Goal: Transaction & Acquisition: Purchase product/service

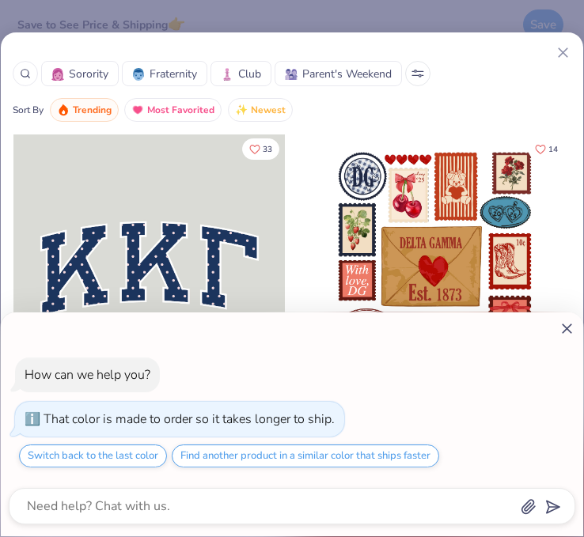
click at [247, 70] on div "How can we help you? That color is made to order so it takes longer to ship. Sw…" at bounding box center [292, 268] width 584 height 537
type textarea "x"
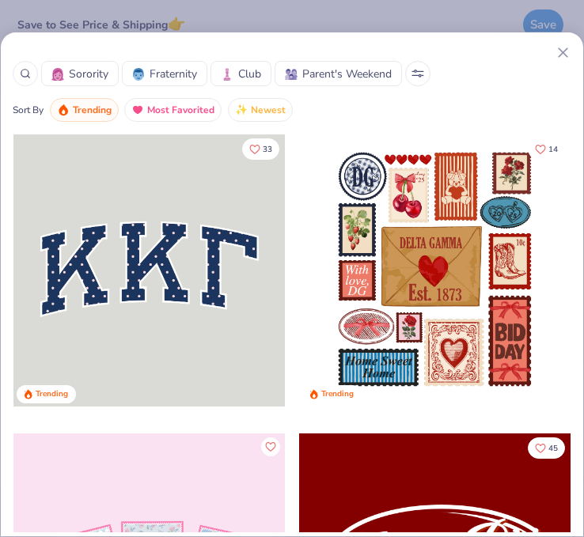
click at [232, 72] on img at bounding box center [227, 74] width 13 height 13
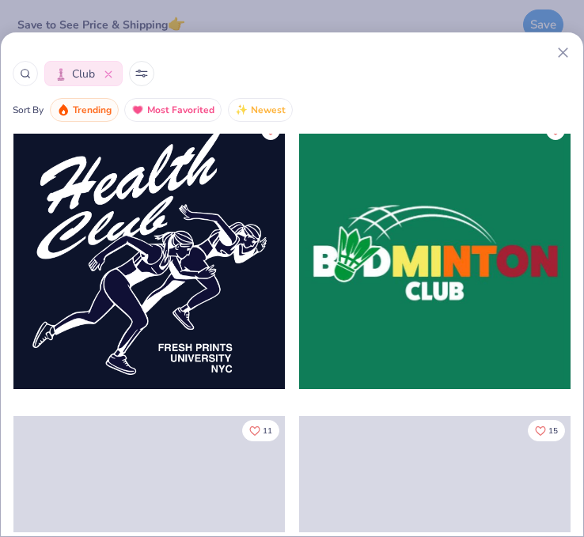
scroll to position [7334, 0]
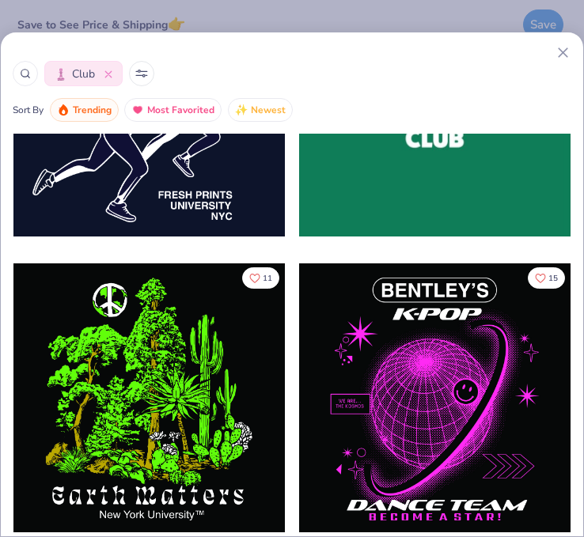
click at [138, 75] on icon at bounding box center [141, 75] width 11 height 0
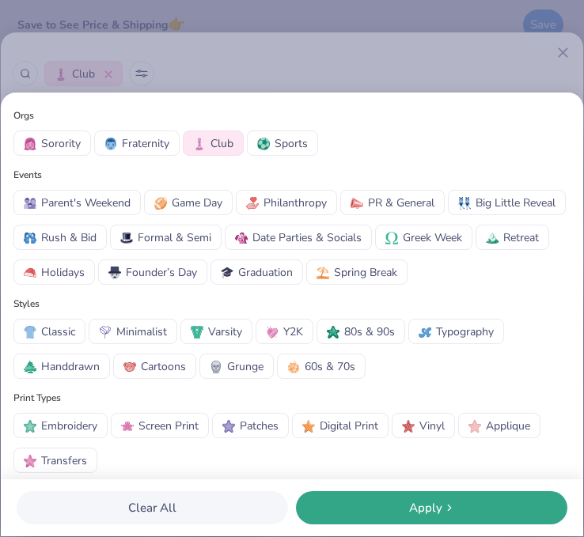
click at [276, 145] on span "Sports" at bounding box center [290, 143] width 33 height 17
click at [365, 503] on div "Apply" at bounding box center [431, 508] width 262 height 18
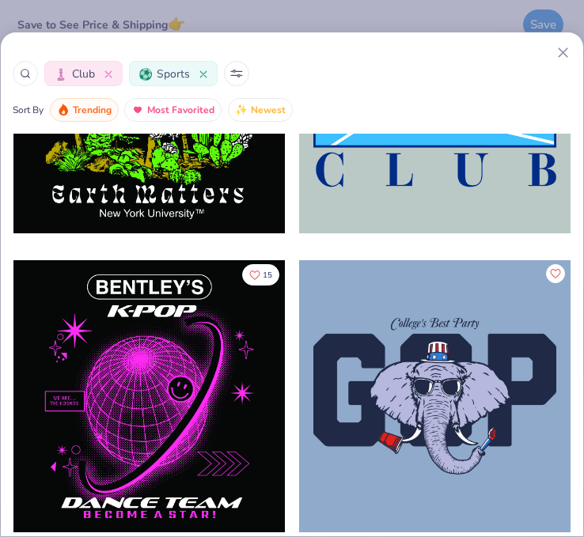
scroll to position [10495, 0]
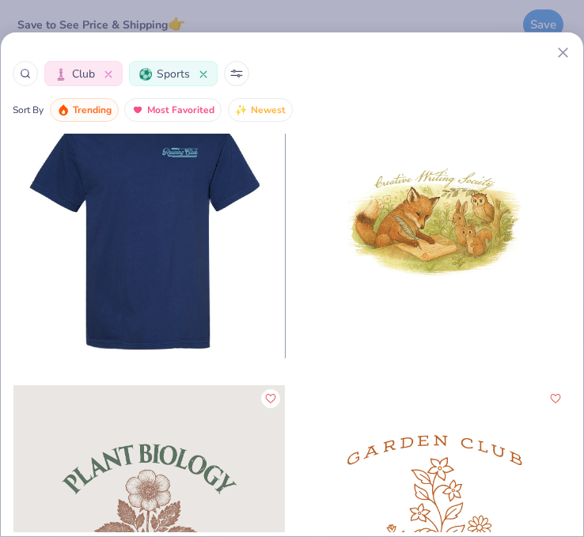
click at [234, 304] on div at bounding box center [148, 223] width 271 height 272
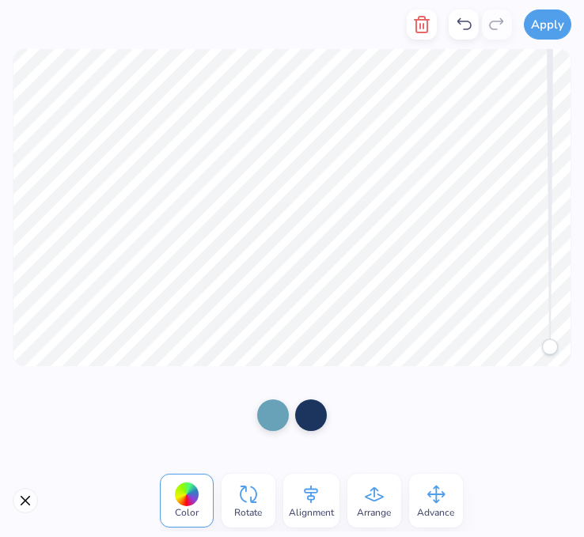
click at [189, 488] on div at bounding box center [186, 494] width 25 height 25
click at [276, 412] on div at bounding box center [273, 414] width 32 height 32
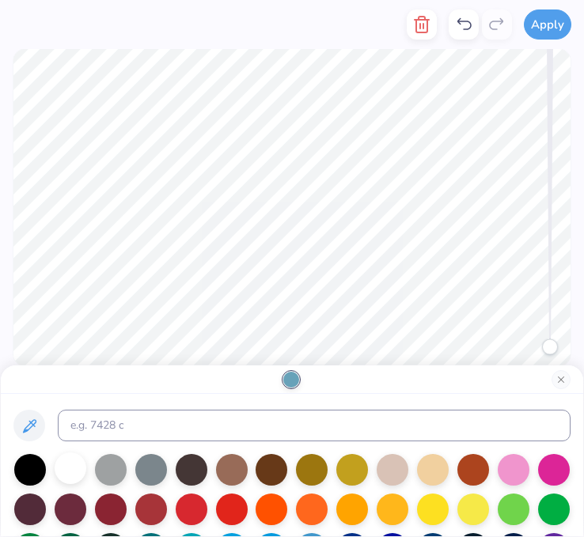
click at [66, 477] on div at bounding box center [71, 468] width 32 height 32
click at [567, 383] on button "Close" at bounding box center [560, 379] width 19 height 19
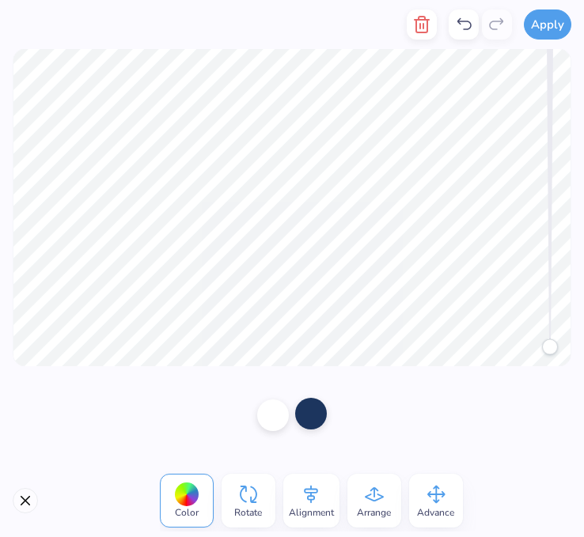
click at [323, 423] on div at bounding box center [311, 414] width 32 height 32
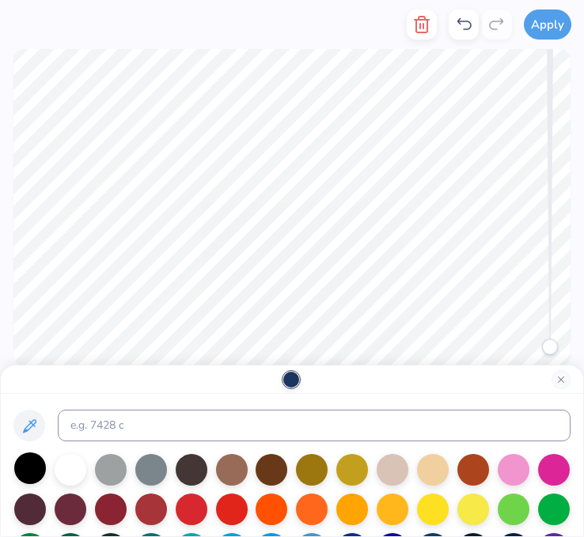
click at [28, 464] on div at bounding box center [30, 468] width 32 height 32
click at [22, 346] on div at bounding box center [292, 207] width 584 height 317
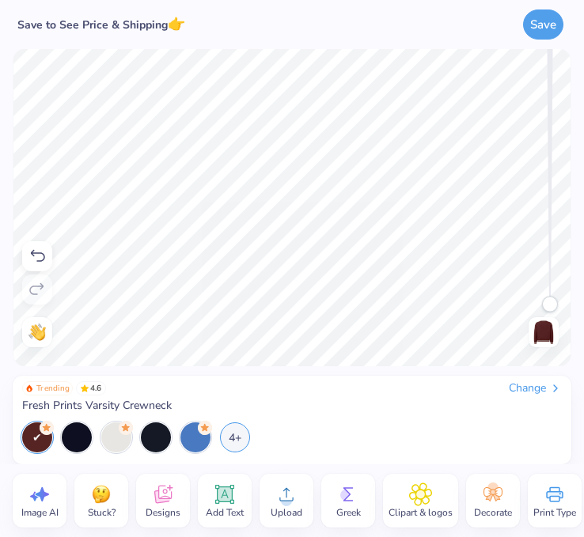
click at [211, 507] on span "Add Text" at bounding box center [225, 512] width 38 height 13
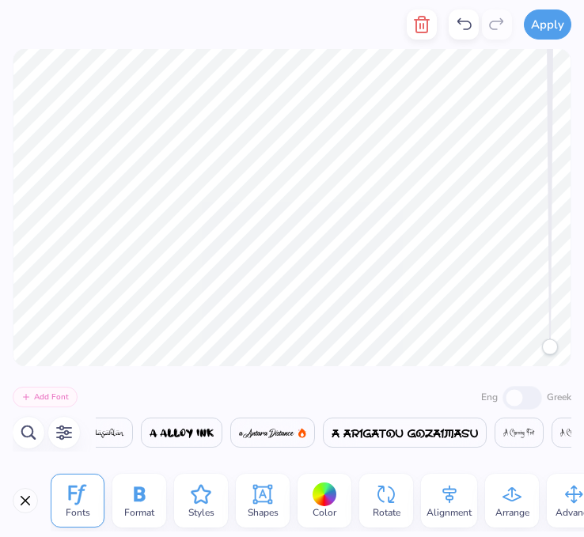
scroll to position [0, 8489]
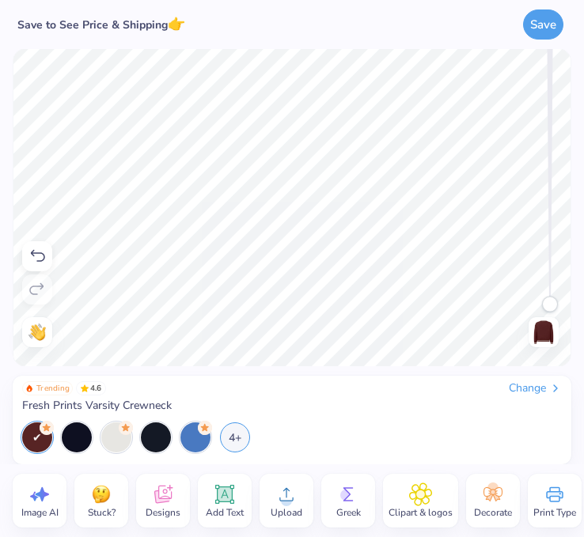
click at [231, 507] on span "Add Text" at bounding box center [225, 512] width 38 height 13
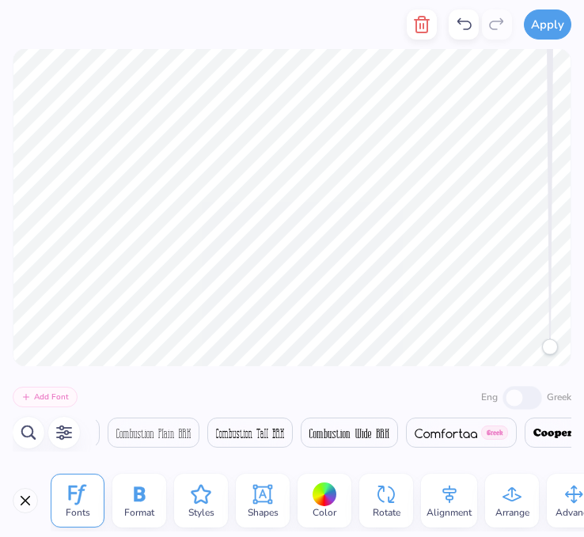
scroll to position [0, 2]
type textarea "[GEOGRAPHIC_DATA]"
click at [360, 440] on span at bounding box center [349, 432] width 80 height 19
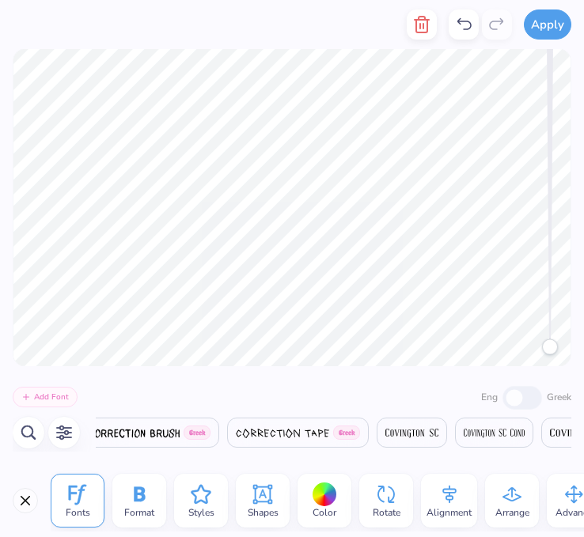
scroll to position [0, 8824]
click at [302, 435] on img at bounding box center [328, 433] width 53 height 9
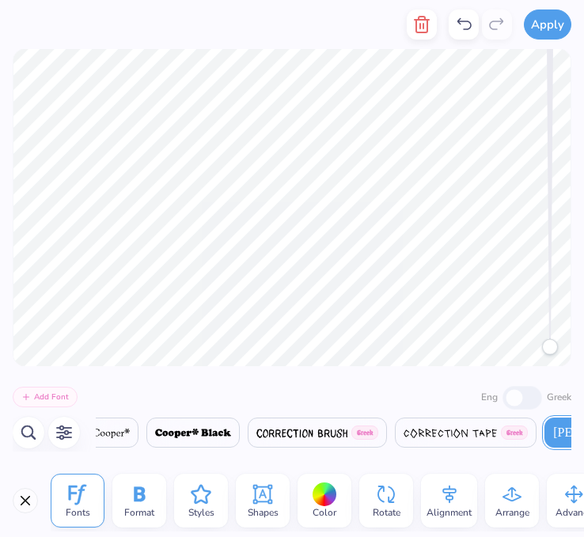
scroll to position [0, 8587]
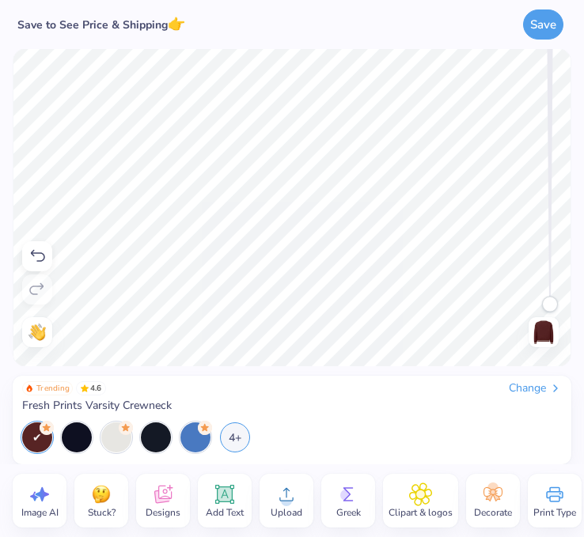
click at [217, 493] on icon at bounding box center [225, 494] width 24 height 24
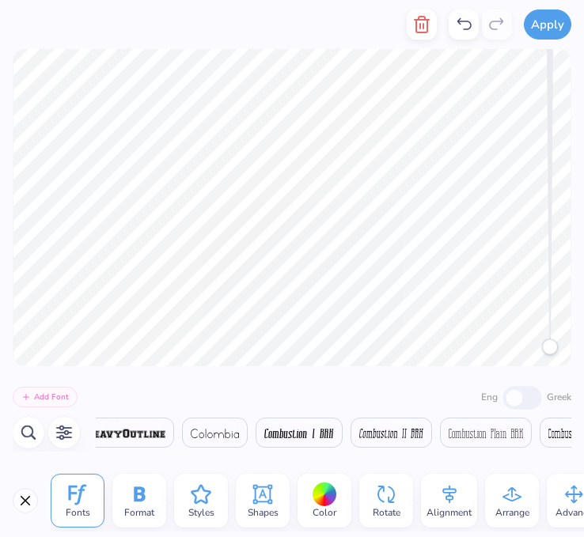
scroll to position [0, 7622]
click at [304, 429] on img at bounding box center [301, 433] width 70 height 9
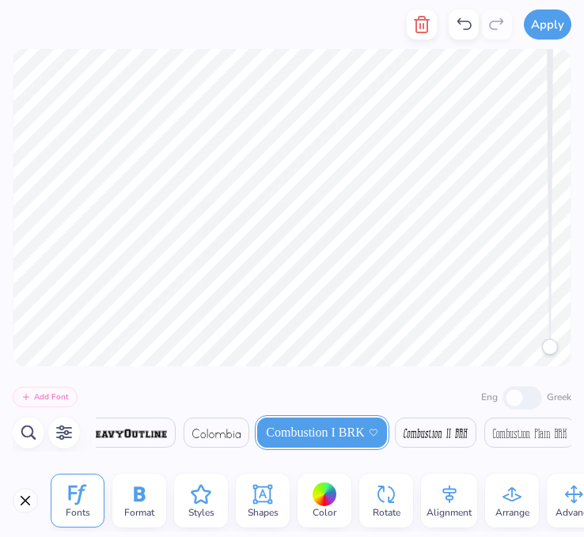
click at [425, 435] on img at bounding box center [435, 433] width 64 height 9
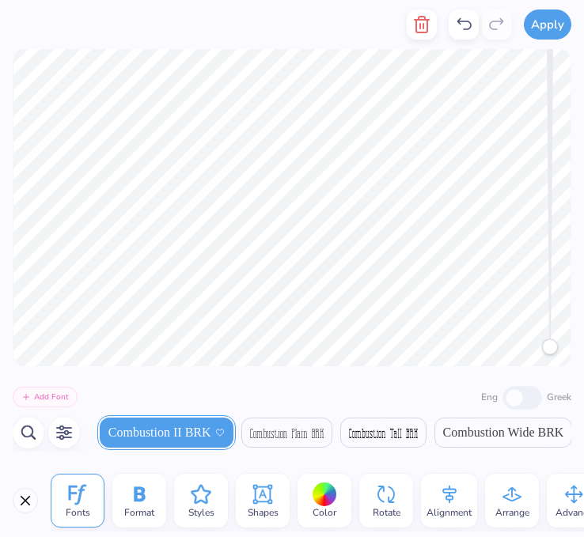
scroll to position [0, 7909]
click at [437, 435] on span "Combustion Wide BRK" at bounding box center [497, 432] width 121 height 19
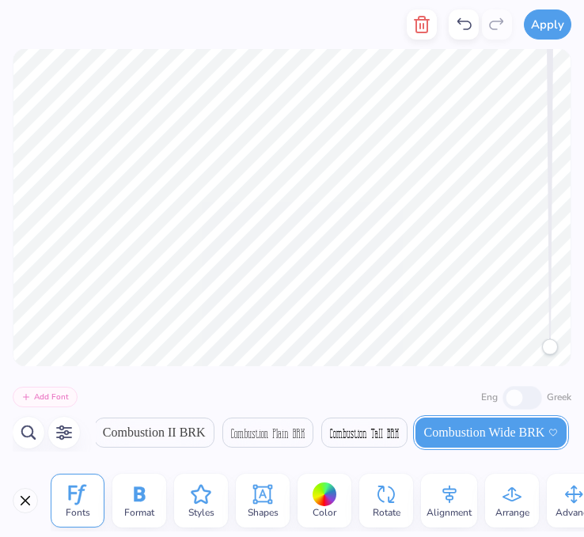
type textarea "Crew"
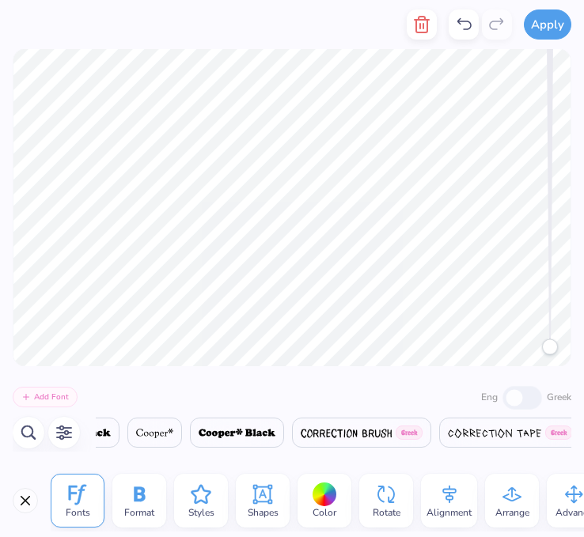
scroll to position [0, 8585]
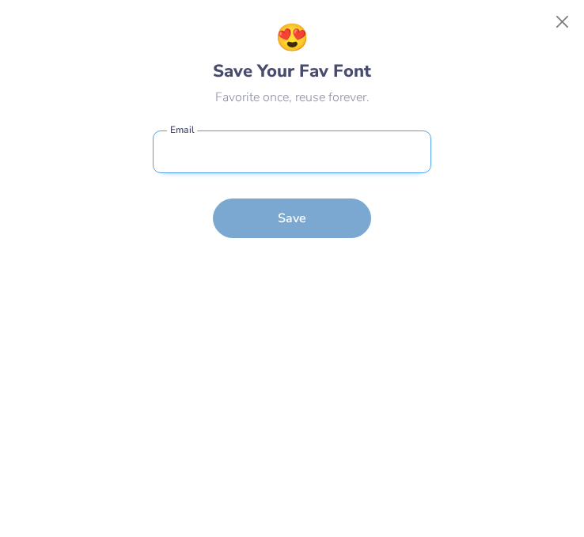
click at [281, 165] on input "email" at bounding box center [292, 151] width 278 height 43
type input "[EMAIL_ADDRESS][DOMAIN_NAME]"
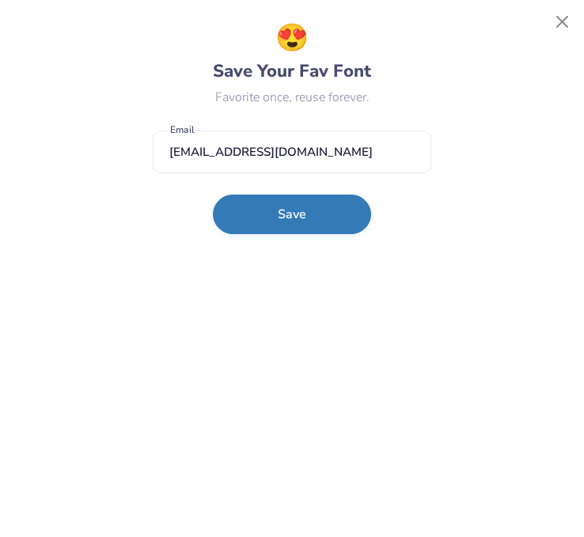
click at [300, 214] on button "Save" at bounding box center [292, 215] width 158 height 40
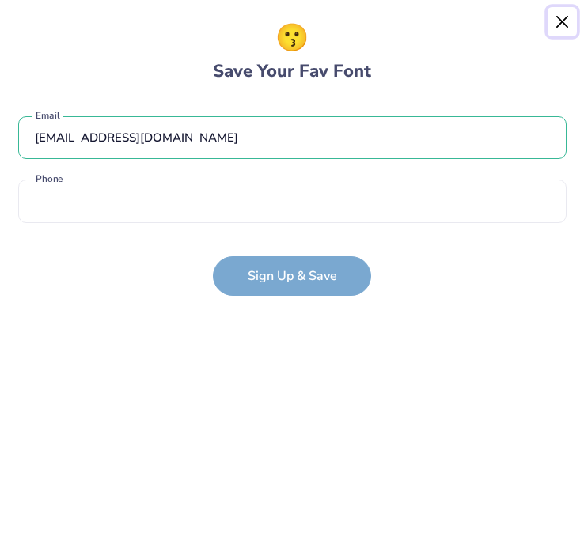
click at [565, 28] on button "Close" at bounding box center [562, 22] width 30 height 30
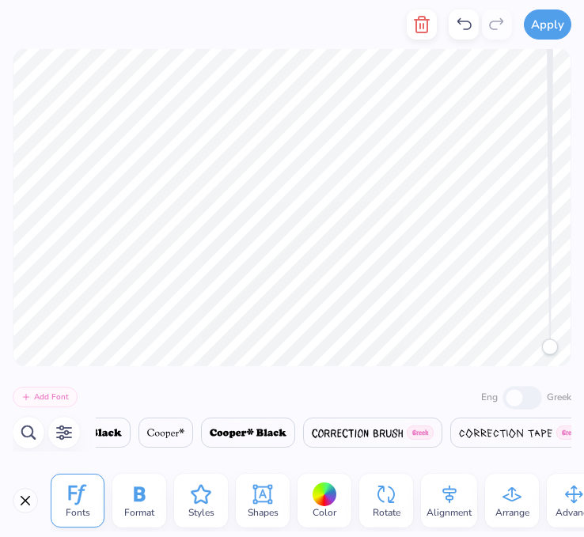
scroll to position [0, 8637]
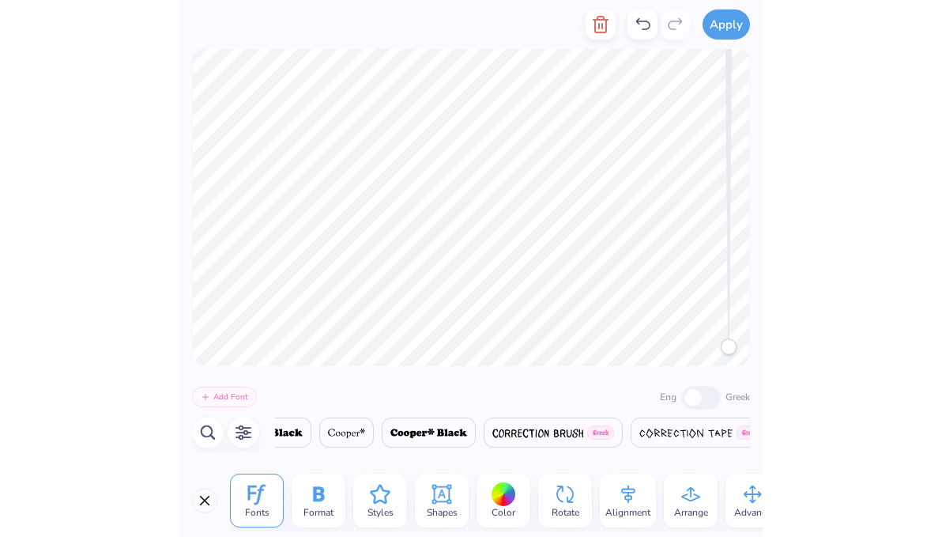
scroll to position [0, 8585]
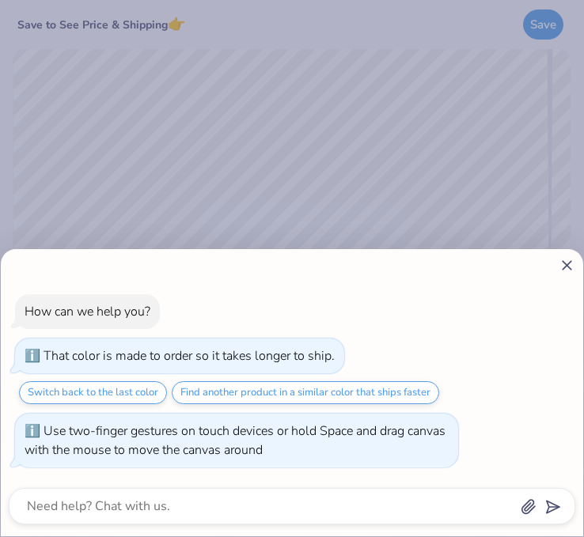
drag, startPoint x: 557, startPoint y: 306, endPoint x: 547, endPoint y: 369, distance: 64.0
click at [547, 369] on body "Save to See Price & Shipping 👉 Save Image AI Stuck? Designs Add Text Upload Gre…" at bounding box center [292, 268] width 584 height 537
click at [565, 263] on icon at bounding box center [566, 265] width 17 height 17
type textarea "x"
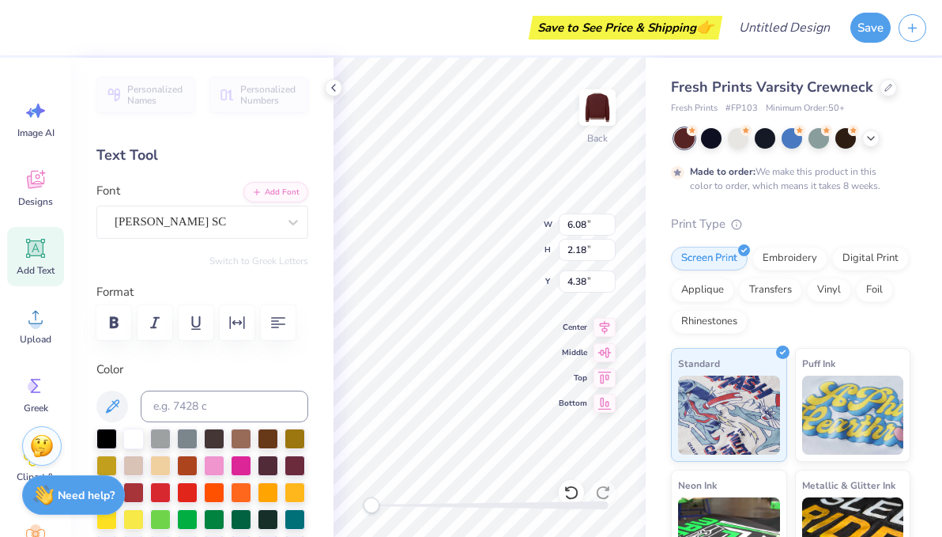
type input "7.39"
type input "1.38"
type input "3.00"
click at [42, 193] on div "Designs" at bounding box center [35, 187] width 57 height 59
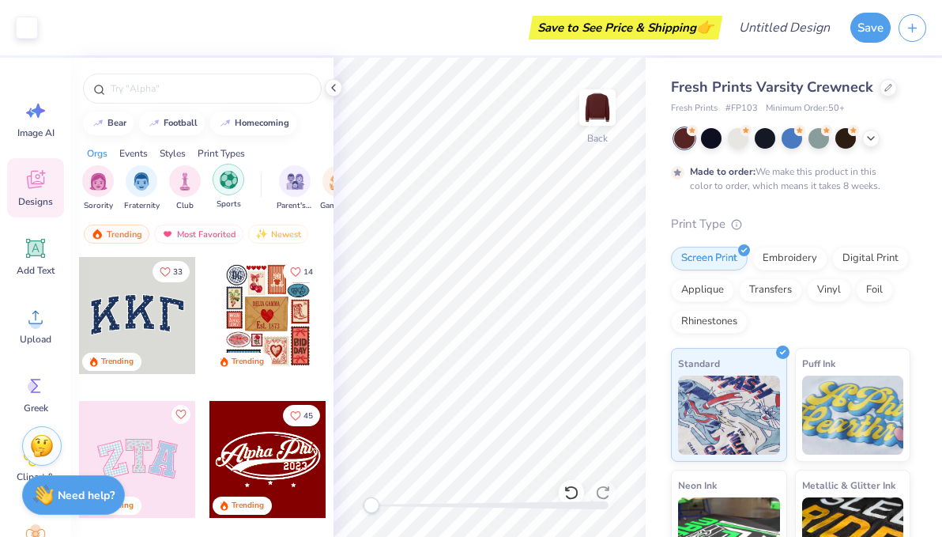
click at [226, 187] on img "filter for Sports" at bounding box center [229, 180] width 18 height 18
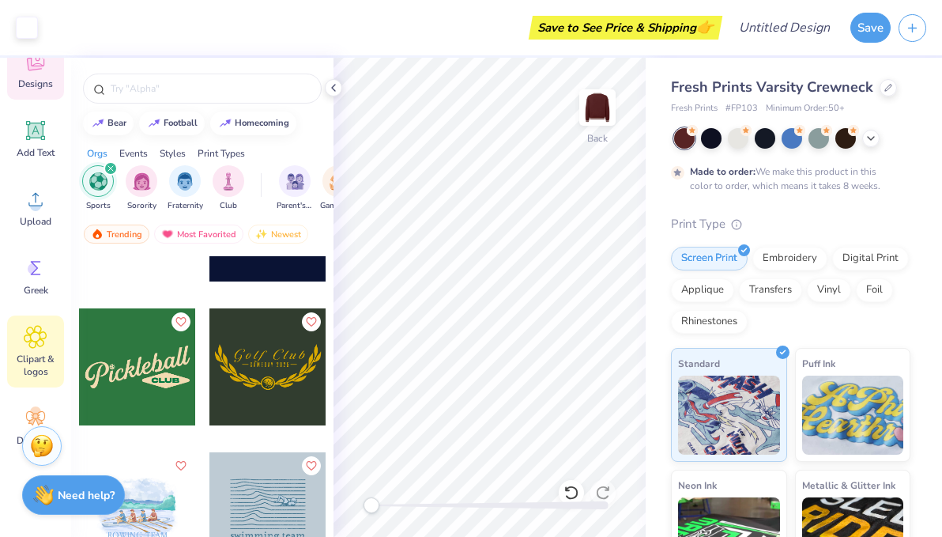
scroll to position [156, 0]
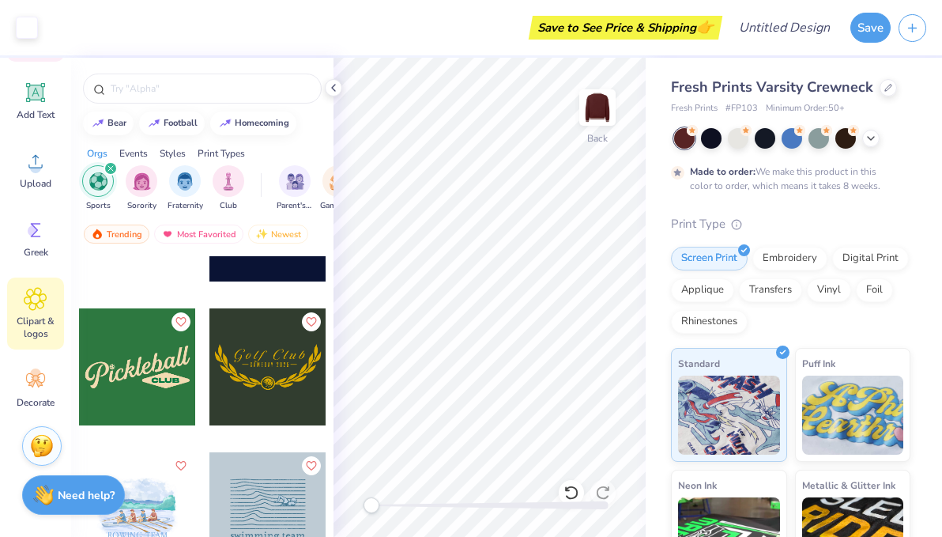
click at [35, 326] on span "Clipart & logos" at bounding box center [35, 327] width 52 height 25
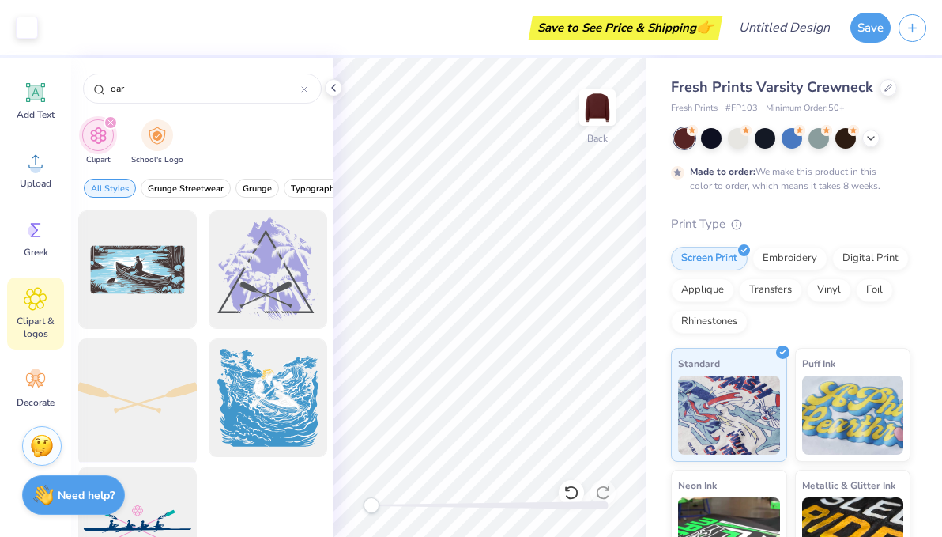
scroll to position [57, 0]
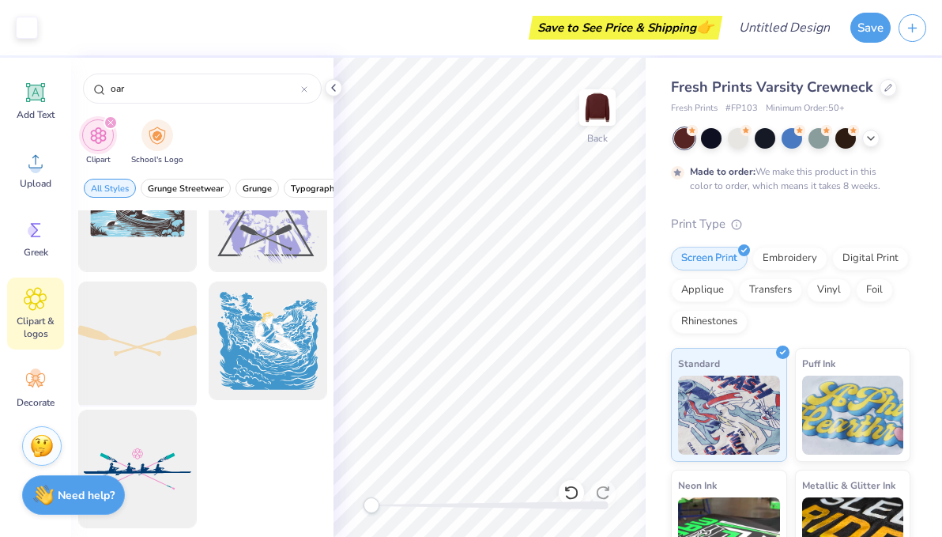
type input "oar"
click at [149, 356] on div at bounding box center [137, 341] width 130 height 130
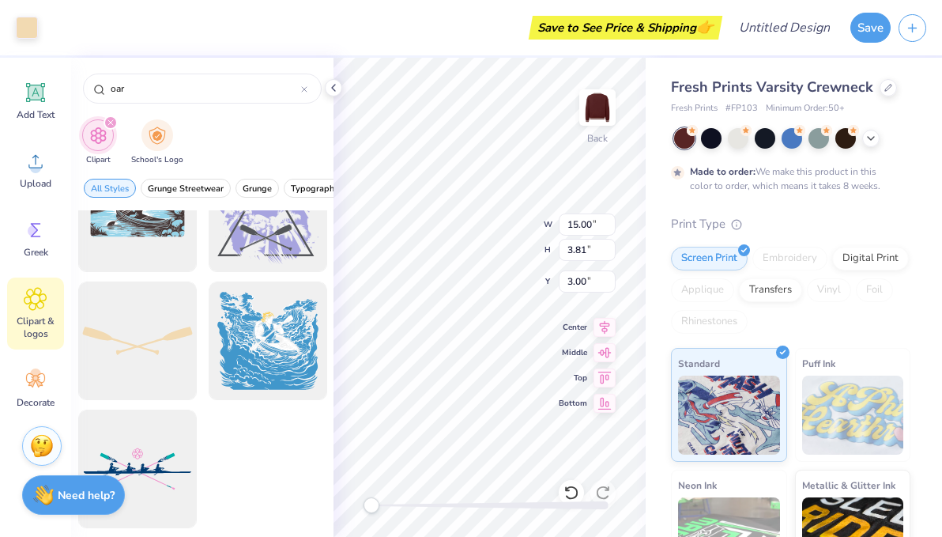
click at [286, 433] on div at bounding box center [268, 473] width 119 height 127
click at [28, 40] on div "Art colors" at bounding box center [19, 27] width 38 height 55
click at [27, 28] on div at bounding box center [27, 26] width 22 height 22
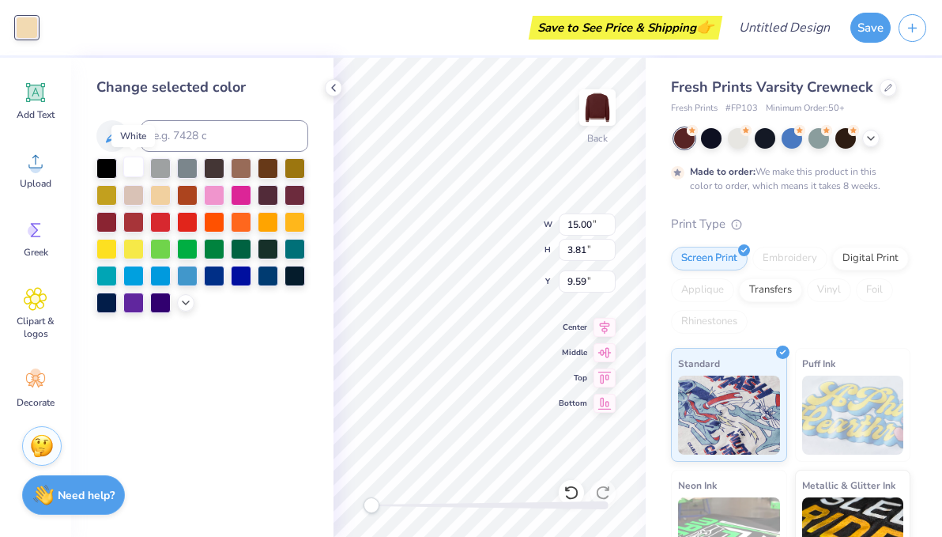
click at [138, 163] on div at bounding box center [133, 167] width 21 height 21
click at [107, 166] on div at bounding box center [106, 167] width 21 height 21
click at [136, 164] on div at bounding box center [133, 167] width 21 height 21
click at [351, 44] on div "Save to See Price & Shipping 👉" at bounding box center [382, 27] width 673 height 55
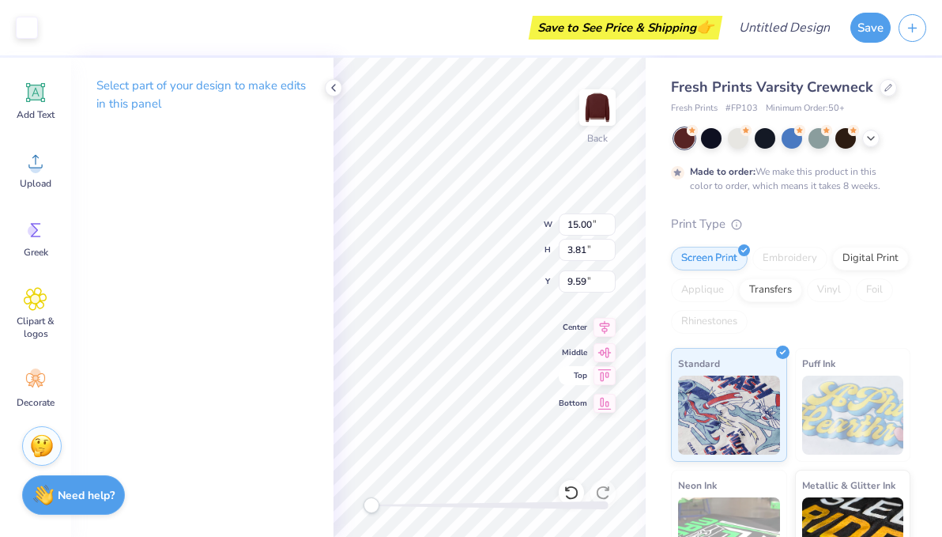
click at [583, 374] on icon at bounding box center [605, 375] width 22 height 19
click at [583, 399] on icon at bounding box center [605, 400] width 22 height 19
click at [583, 346] on icon at bounding box center [605, 350] width 13 height 10
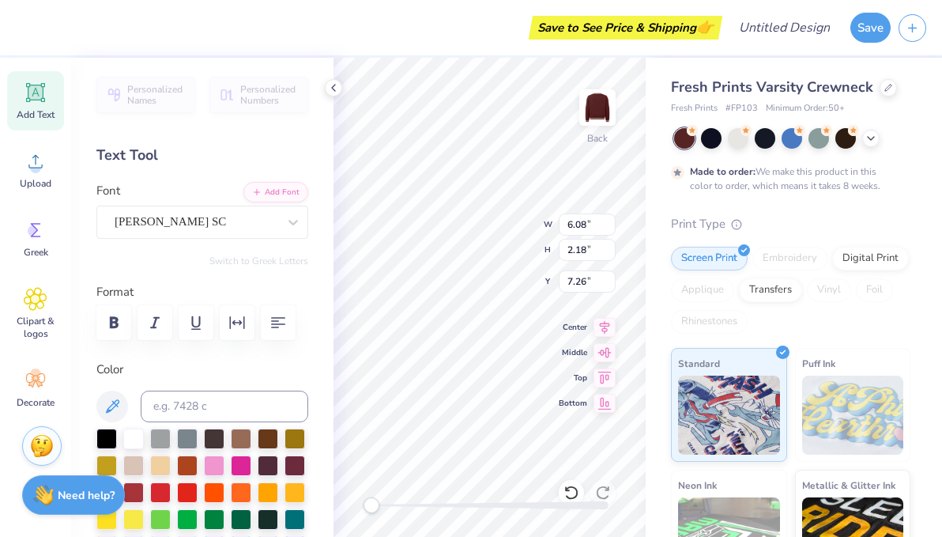
type input "15.00"
type input "3.86"
type input "3.00"
click at [503, 234] on div "Back W 15.00 15.00 " H 3.86 3.86 " Y 3.00 3.00 " Center Middle Top Bottom" at bounding box center [490, 297] width 312 height 479
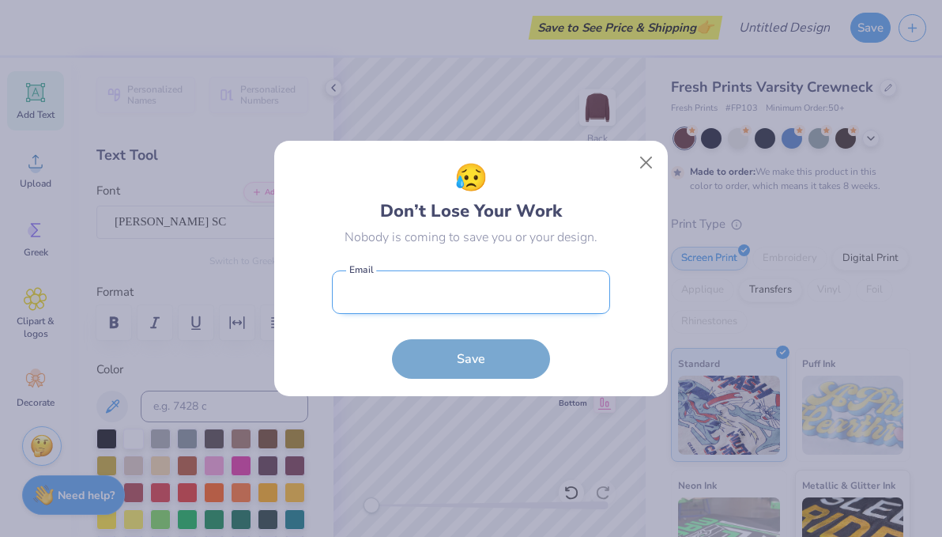
click at [492, 276] on body "Save to See Price & Shipping 👉 Design Title Save Image AI Designs Add Text Uplo…" at bounding box center [471, 268] width 942 height 537
click at [583, 166] on button "Close" at bounding box center [647, 163] width 30 height 30
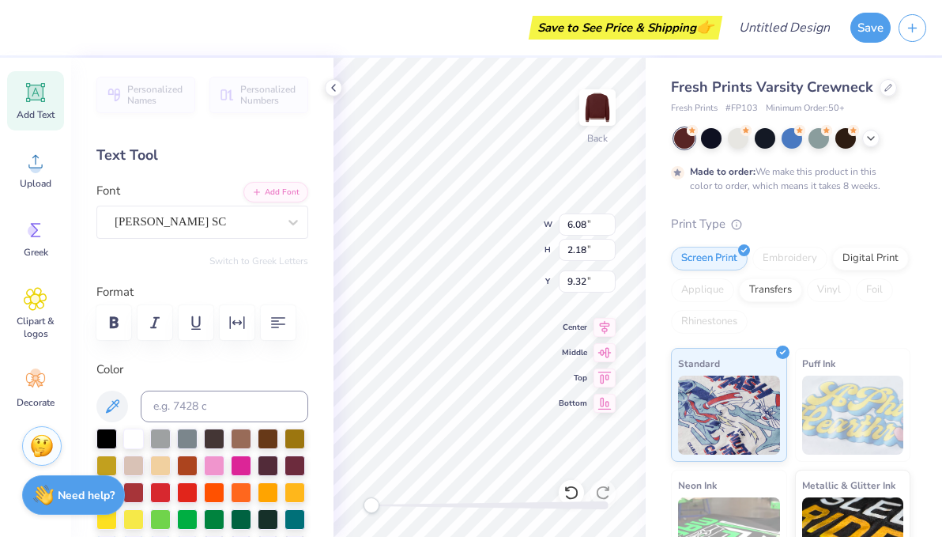
type input "15.00"
type input "3.86"
type input "1.07"
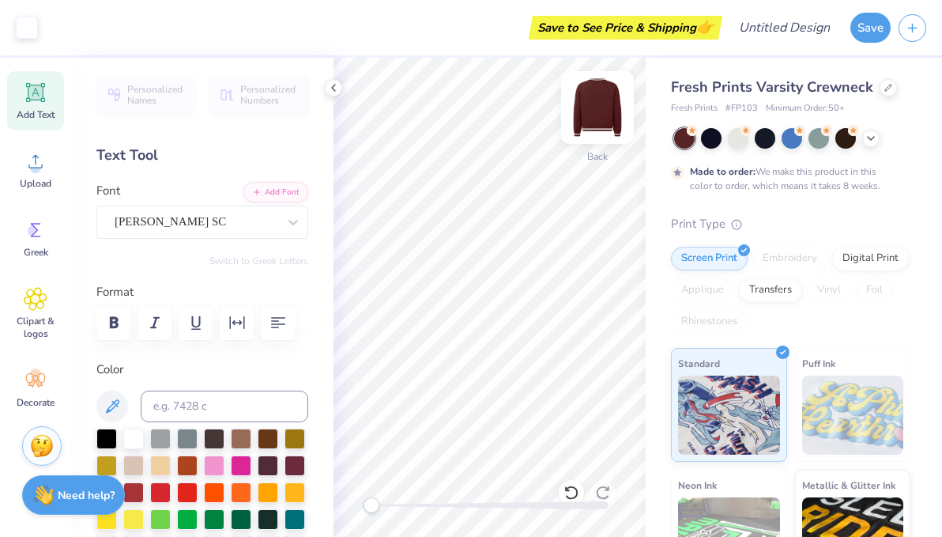
click at [583, 100] on img at bounding box center [597, 107] width 63 height 63
click at [583, 115] on img at bounding box center [597, 107] width 63 height 63
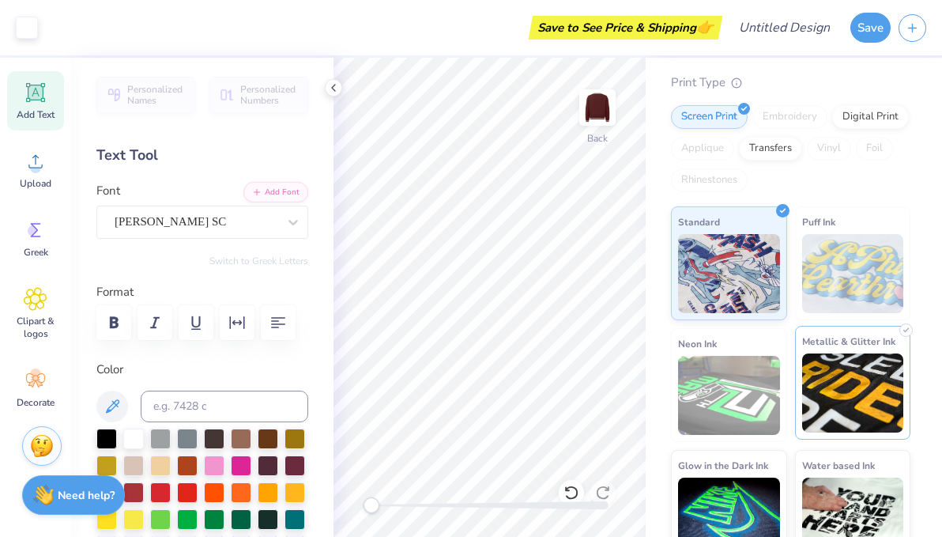
scroll to position [168, 0]
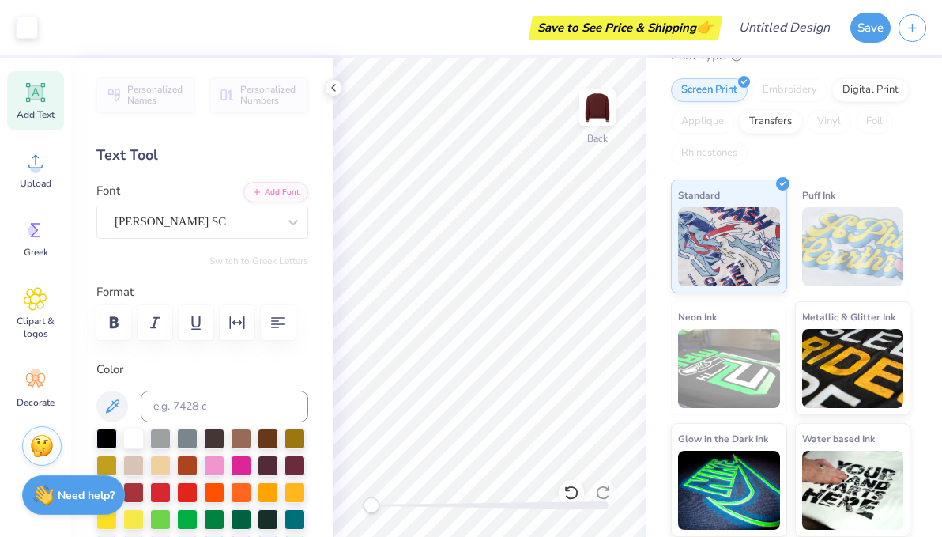
click at [583, 91] on div "Embroidery" at bounding box center [790, 90] width 75 height 24
click at [583, 98] on div "Digital Print" at bounding box center [871, 88] width 77 height 24
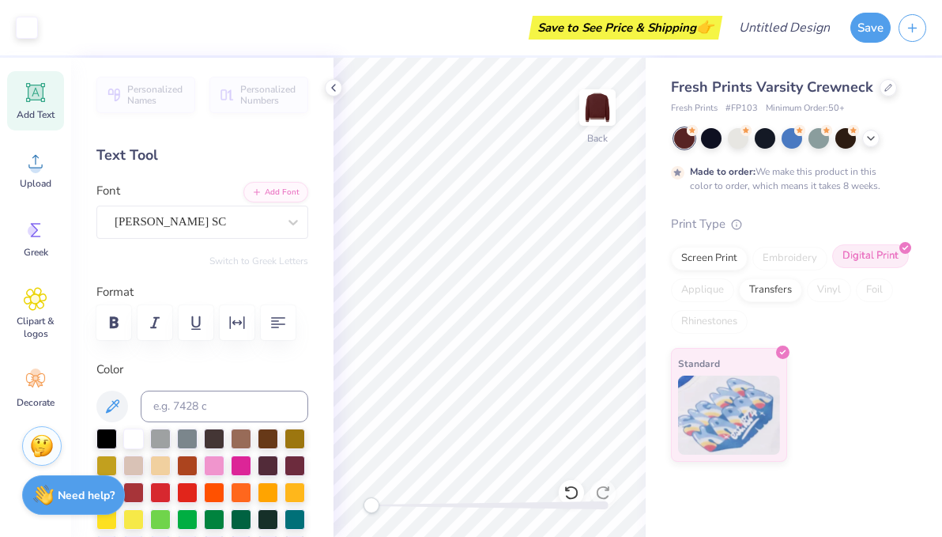
scroll to position [0, 0]
click at [583, 267] on div "Screen Print" at bounding box center [709, 256] width 77 height 24
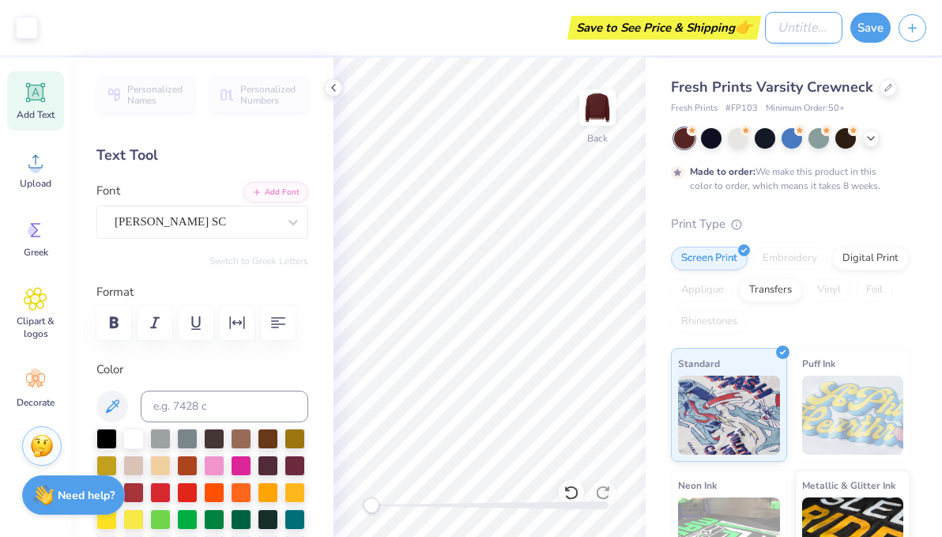
click at [583, 29] on div "Art colors Save to See Price & Shipping 👉 Design Title Save" at bounding box center [471, 27] width 942 height 55
type input "Sweatshirt design a"
click at [583, 38] on button "Save" at bounding box center [871, 25] width 40 height 30
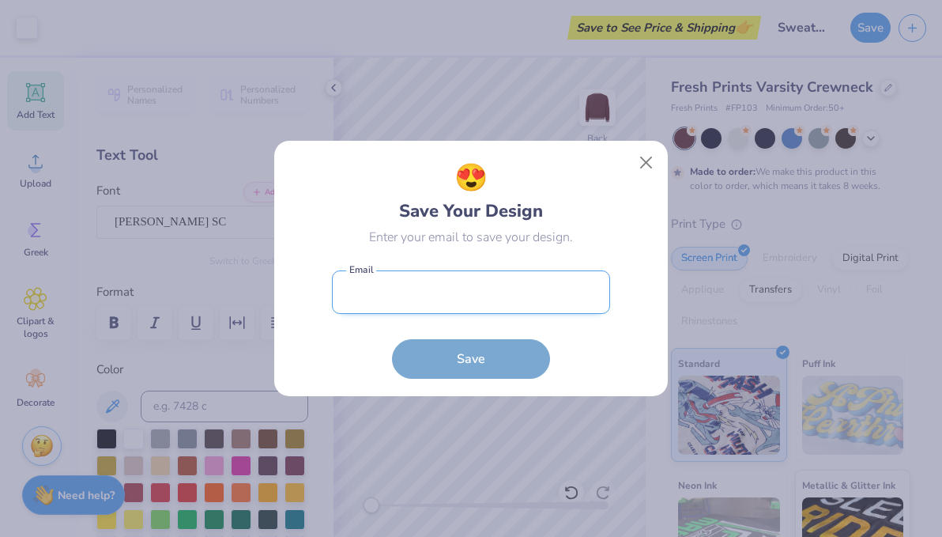
click at [401, 283] on input "email" at bounding box center [471, 291] width 278 height 43
type input "[EMAIL_ADDRESS][DOMAIN_NAME]"
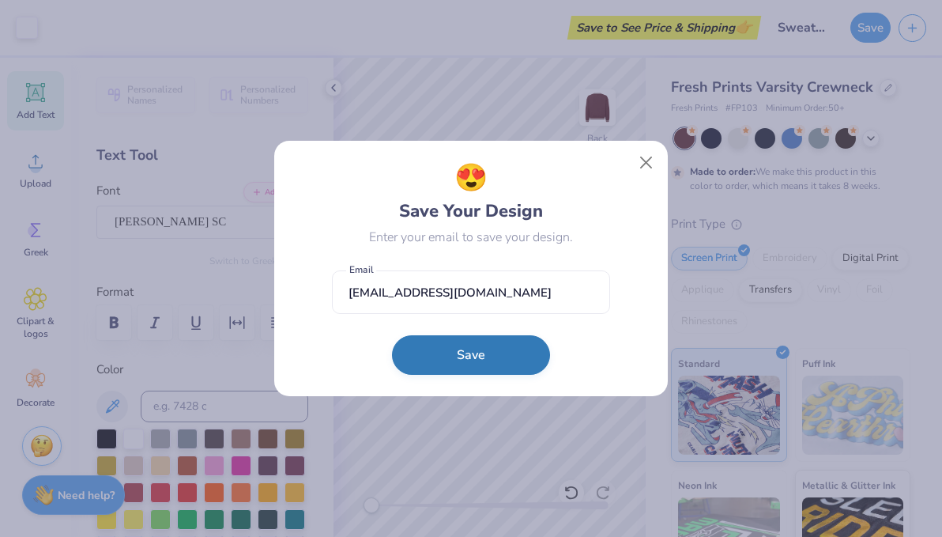
click at [423, 353] on button "Save" at bounding box center [471, 355] width 158 height 40
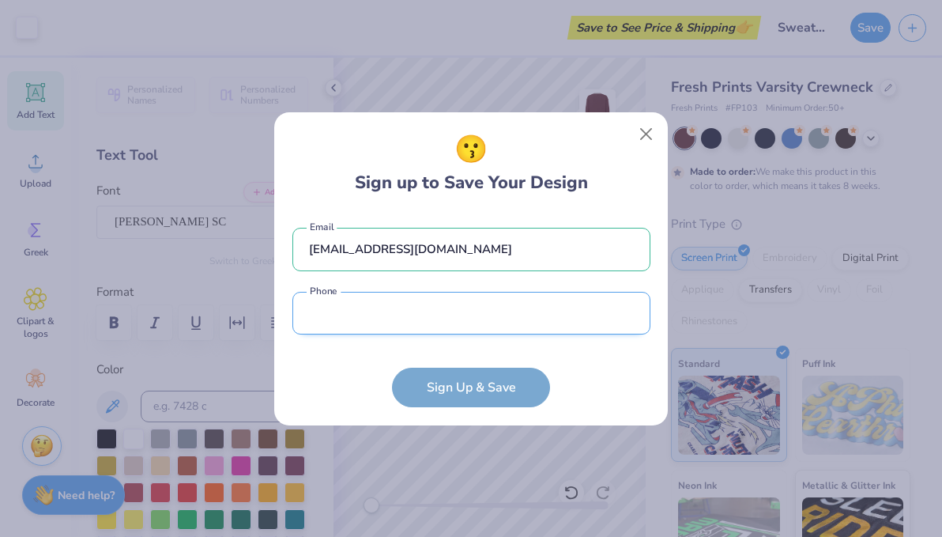
click at [386, 305] on input "tel" at bounding box center [472, 313] width 358 height 43
type input "[PHONE_NUMBER]"
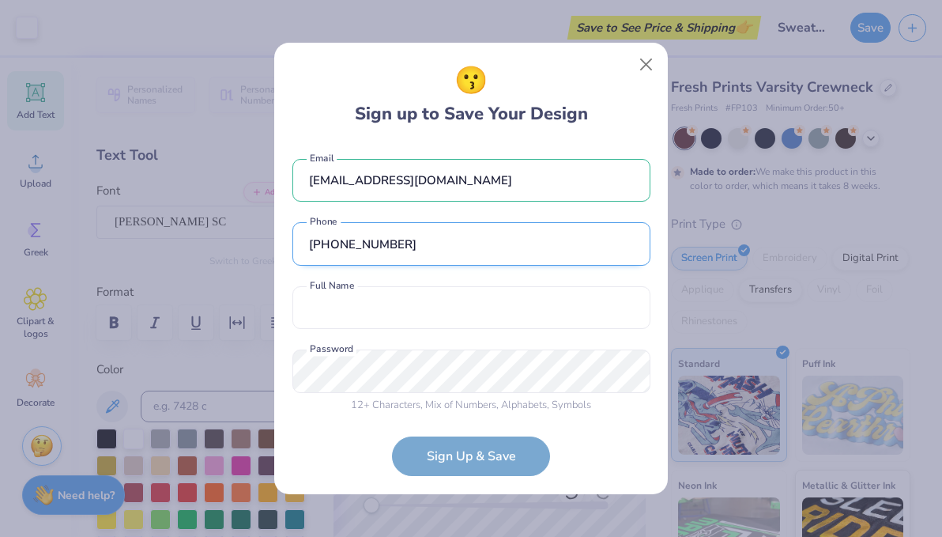
scroll to position [9, 0]
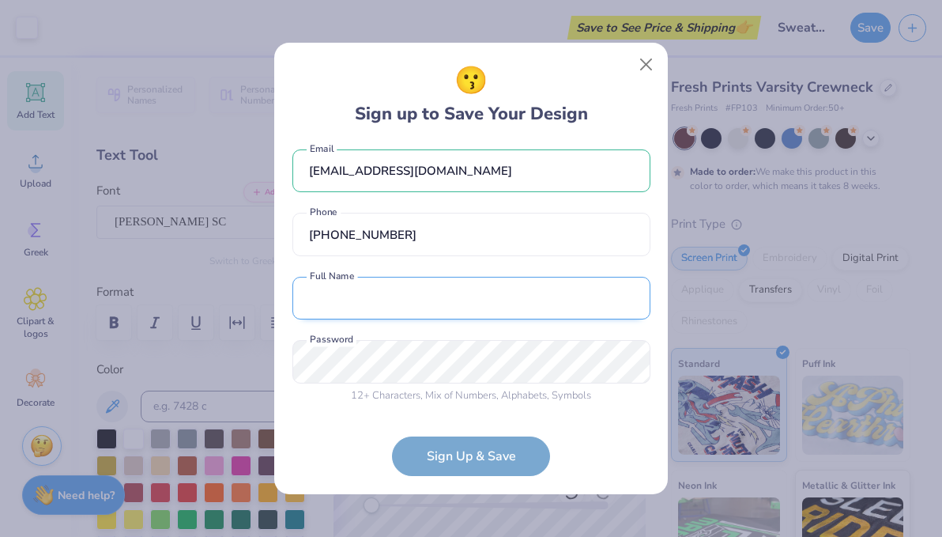
click at [371, 310] on input "text" at bounding box center [472, 298] width 358 height 43
type input "[PERSON_NAME]"
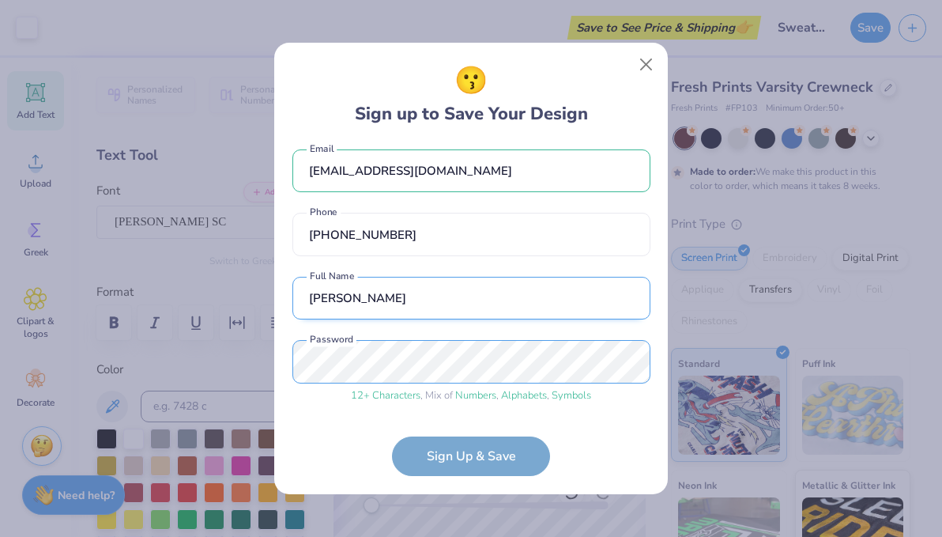
scroll to position [70, 0]
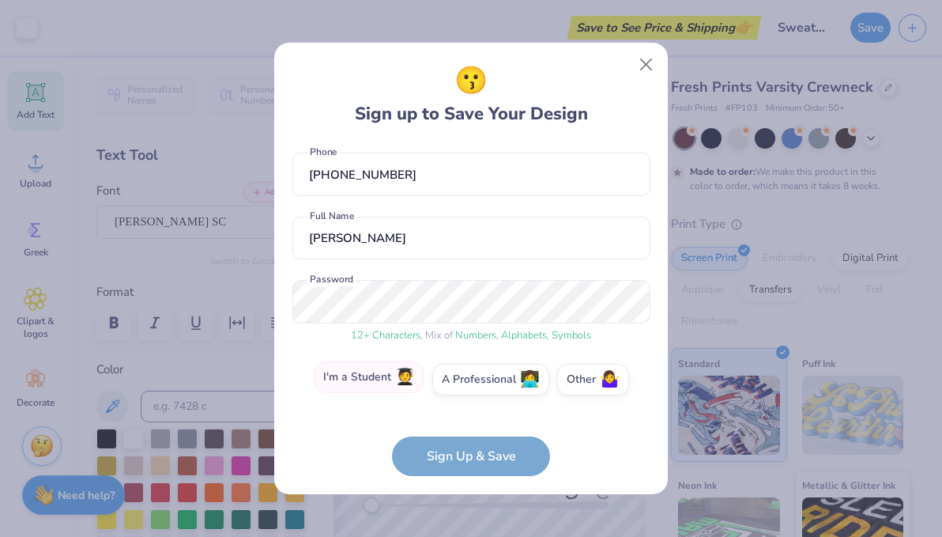
click at [364, 382] on label "I'm a Student 🧑‍🎓" at bounding box center [369, 377] width 111 height 32
click at [467, 448] on input "I'm a Student 🧑‍🎓" at bounding box center [472, 453] width 10 height 10
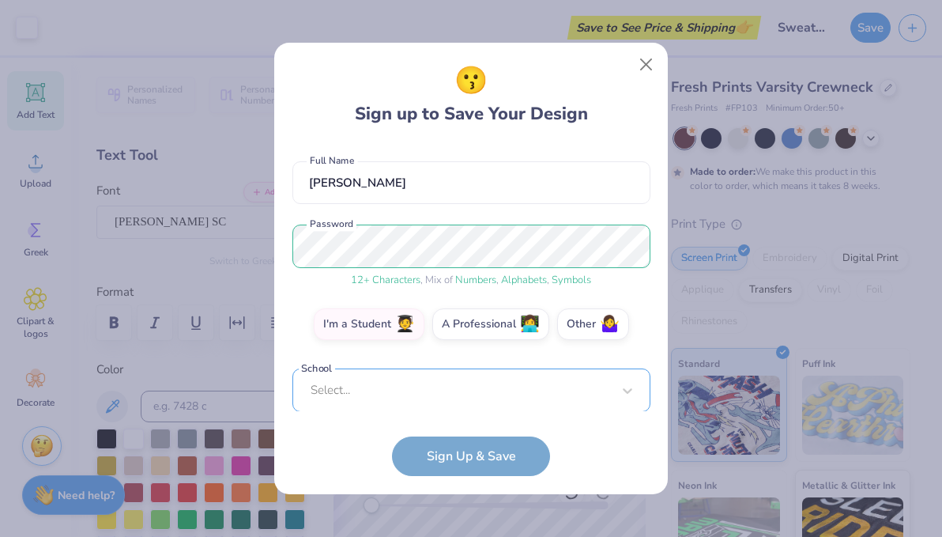
click at [429, 395] on div "Select..." at bounding box center [472, 389] width 358 height 43
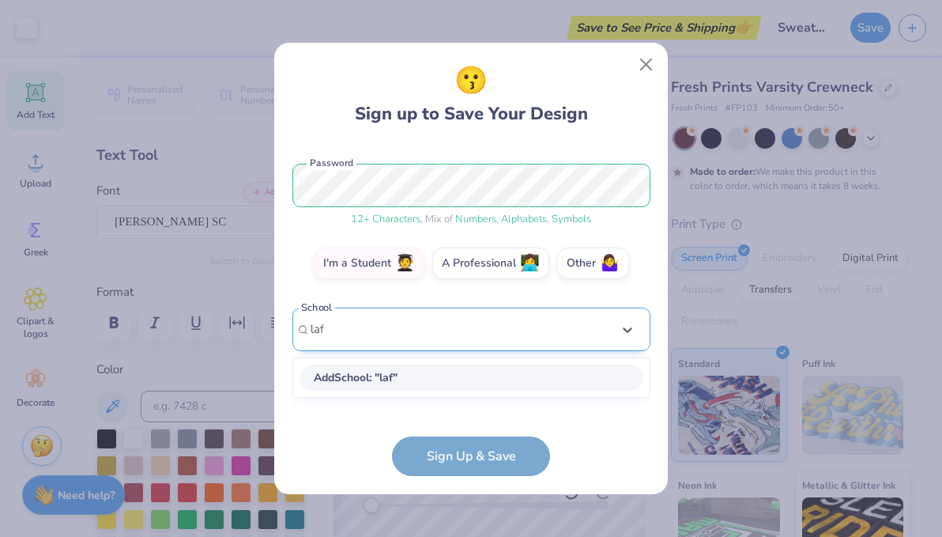
scroll to position [172, 0]
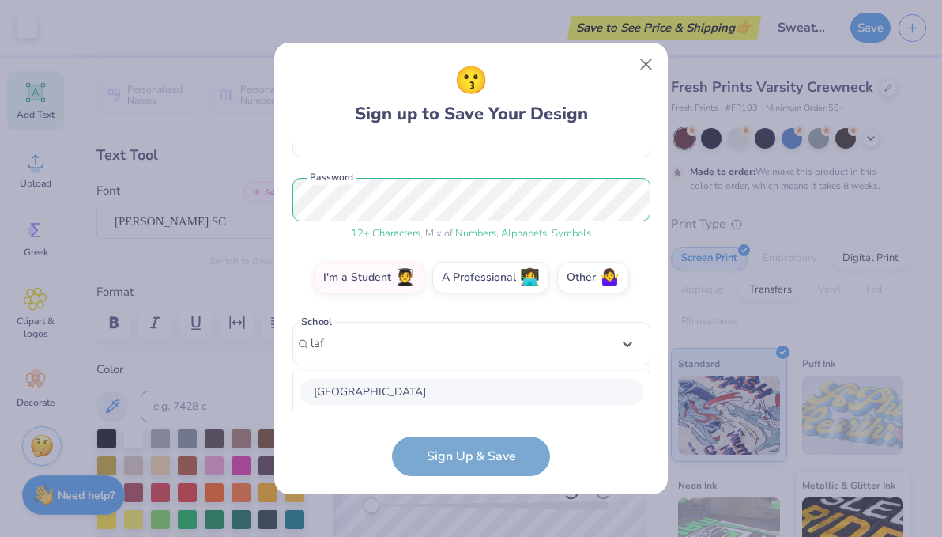
click at [401, 395] on div "[GEOGRAPHIC_DATA]" at bounding box center [472, 392] width 344 height 26
type input "laf"
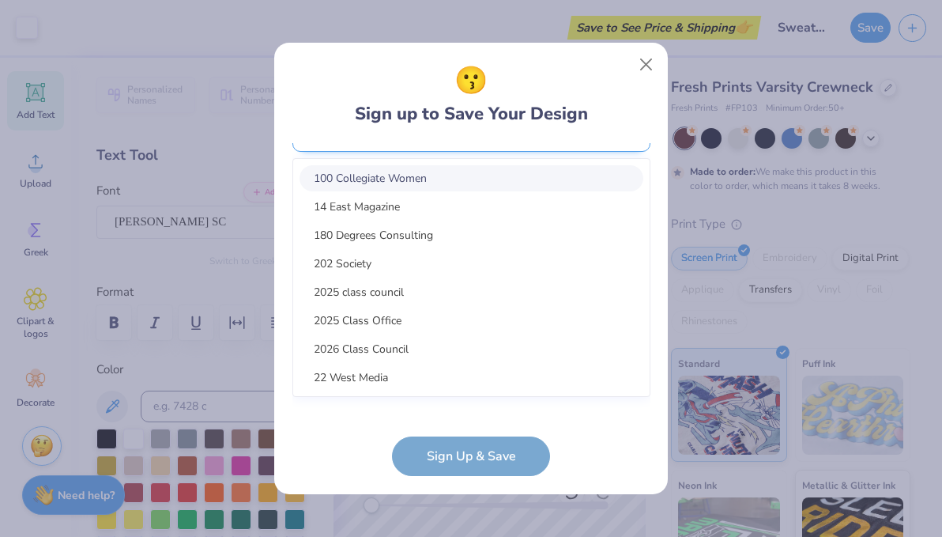
click at [406, 391] on div "option focused, 1 of 15. 15 results available. Use Up and Down to choose option…" at bounding box center [472, 253] width 358 height 289
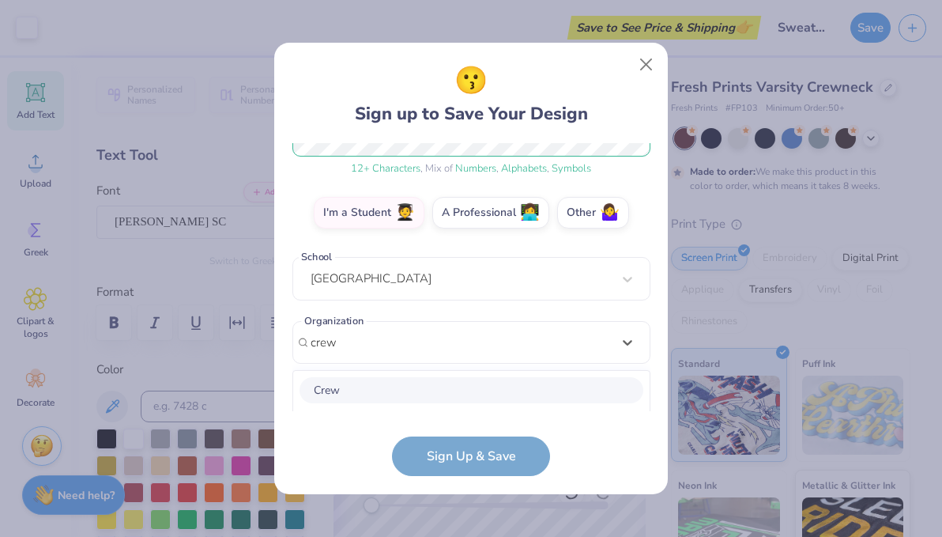
scroll to position [434, 0]
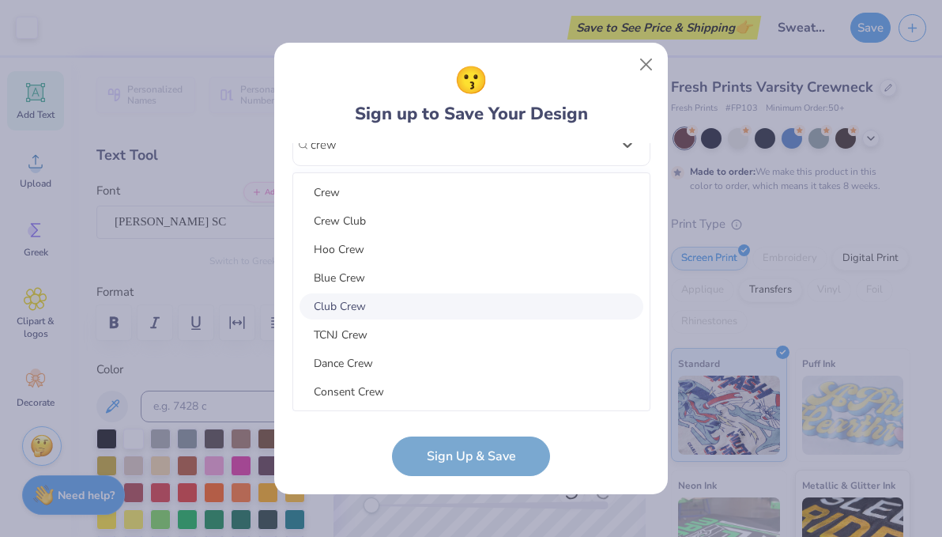
click at [410, 319] on div "Crew Crew Club Hoo Crew Blue Crew Club Crew TCNJ Crew Dance Crew Consent Crew W…" at bounding box center [471, 291] width 357 height 237
click at [408, 310] on div "Club Crew" at bounding box center [472, 306] width 344 height 26
type input "crew"
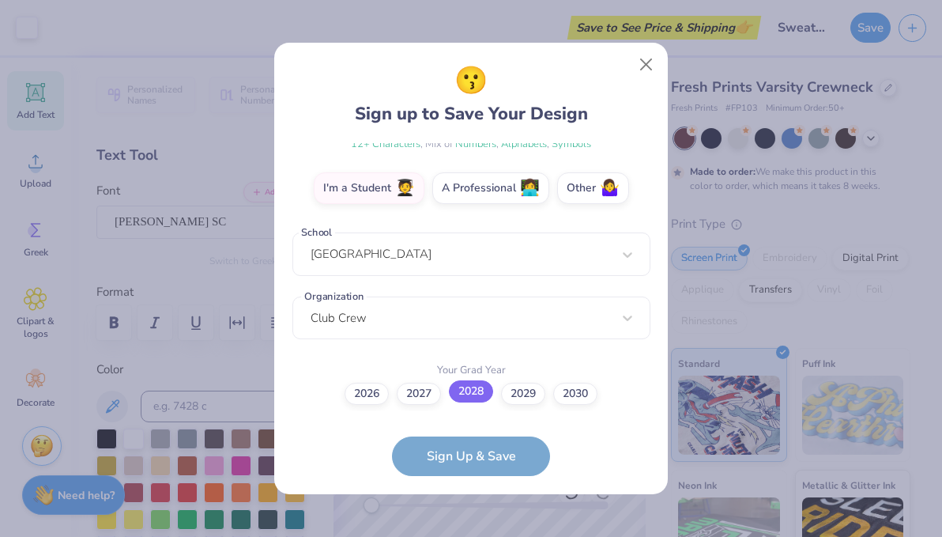
click at [463, 393] on label "2028" at bounding box center [471, 391] width 44 height 22
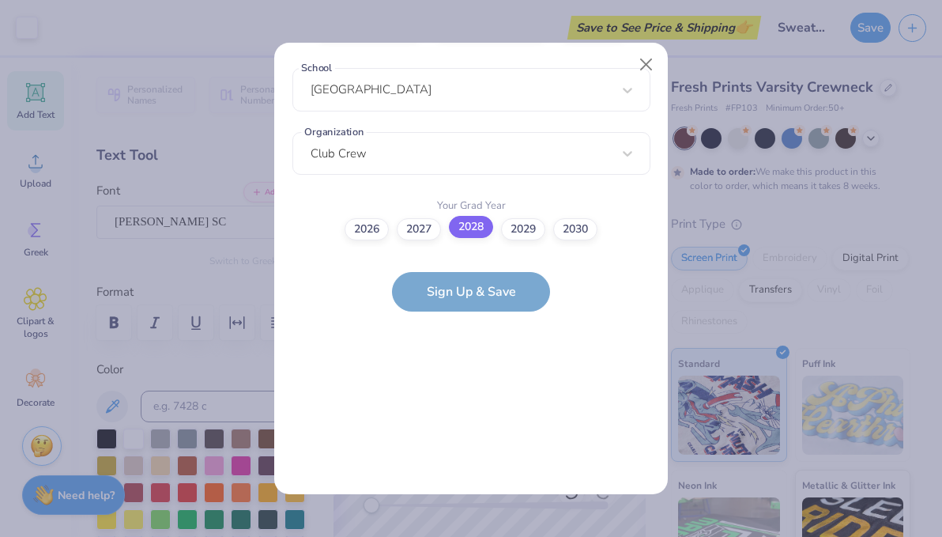
scroll to position [0, 0]
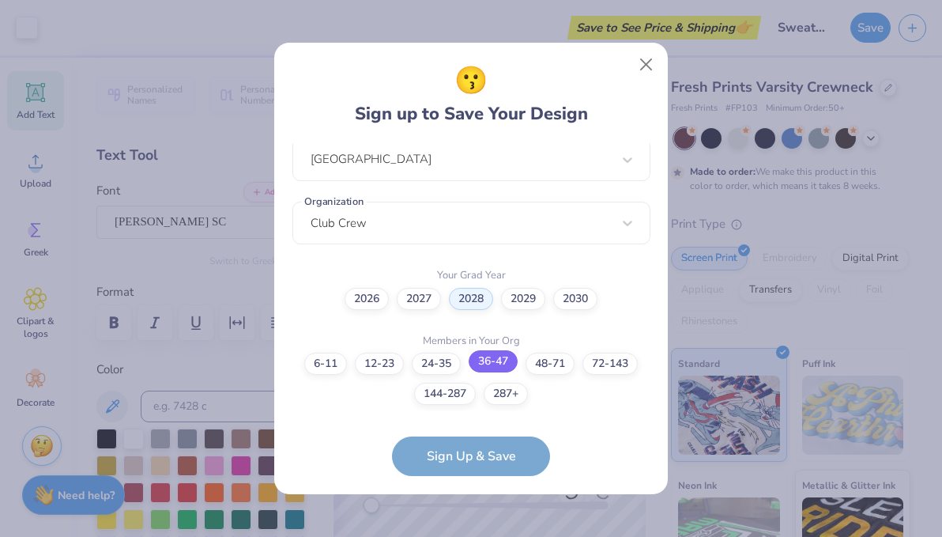
click at [493, 361] on label "36-47" at bounding box center [493, 361] width 49 height 22
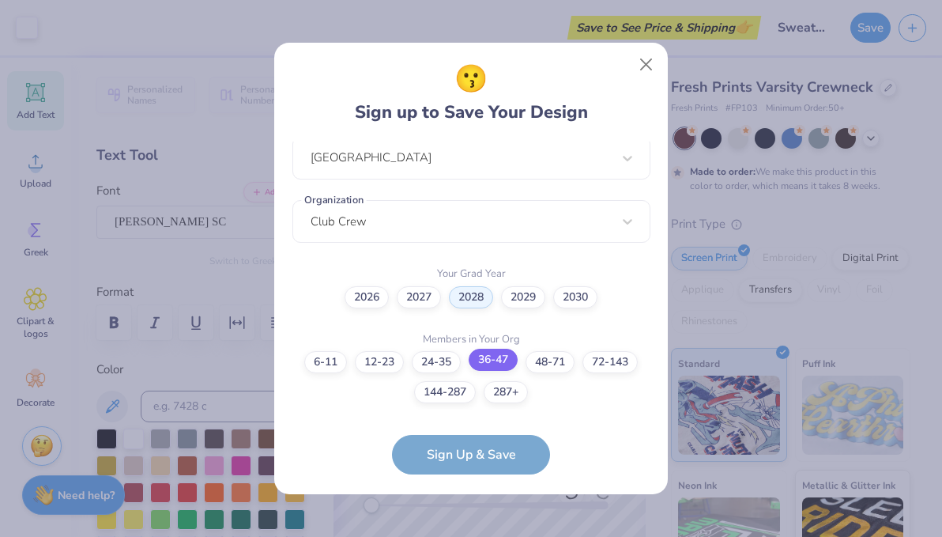
scroll to position [419, 0]
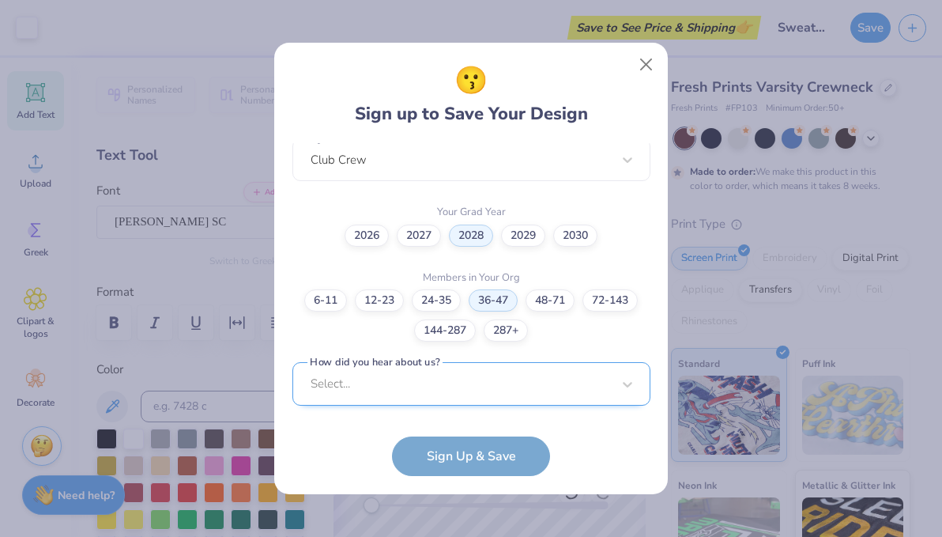
click at [478, 383] on div "Select..." at bounding box center [472, 383] width 358 height 43
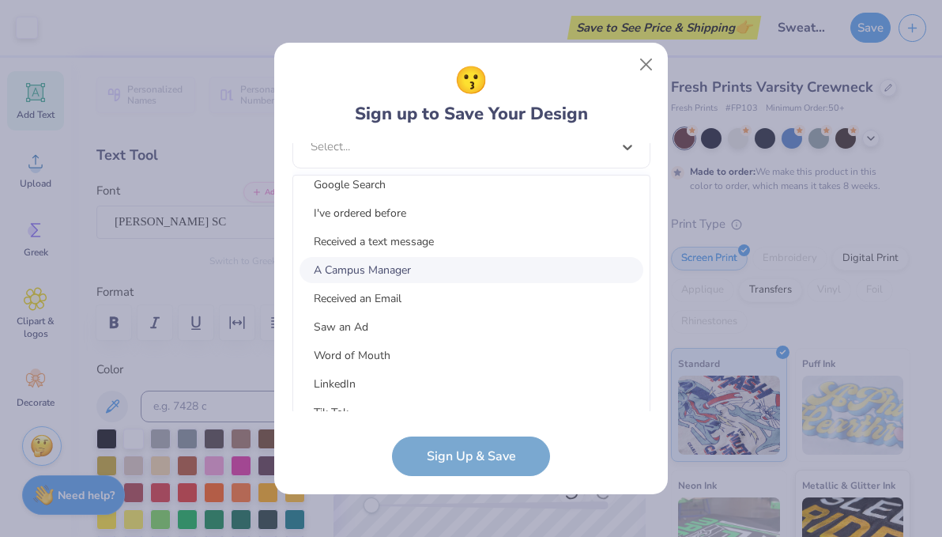
scroll to position [46, 0]
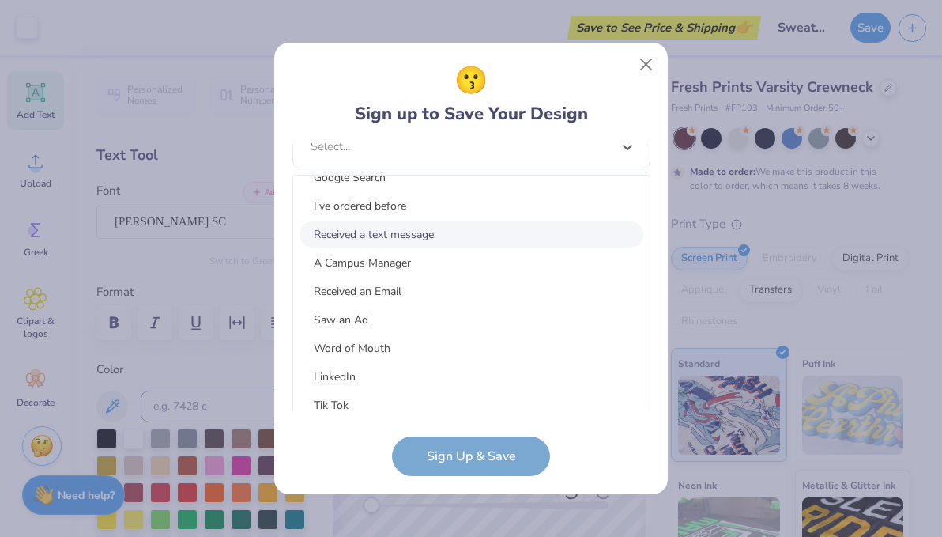
click at [461, 226] on div "Received a text message" at bounding box center [472, 234] width 344 height 26
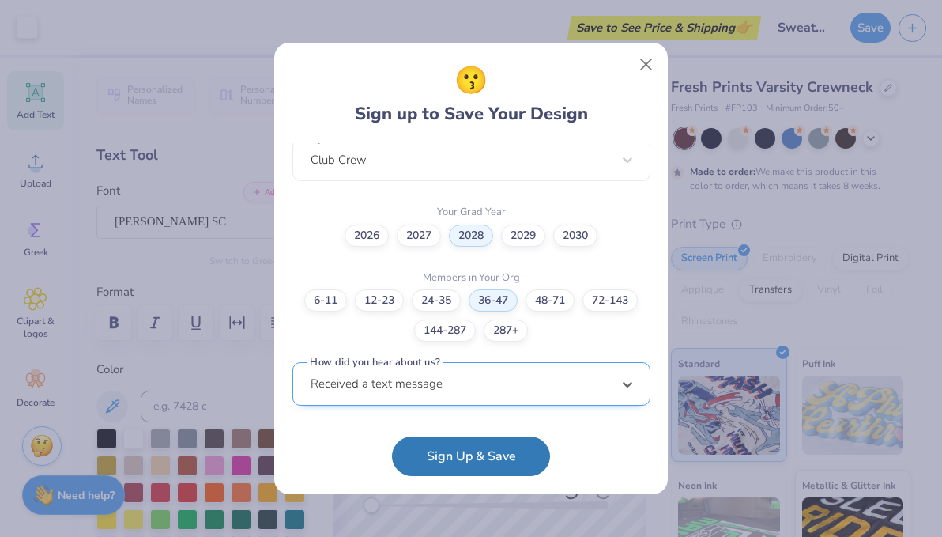
click at [467, 374] on div "option Received a text message selected, 4 of 15. 15 results available. Use Up …" at bounding box center [472, 506] width 358 height 289
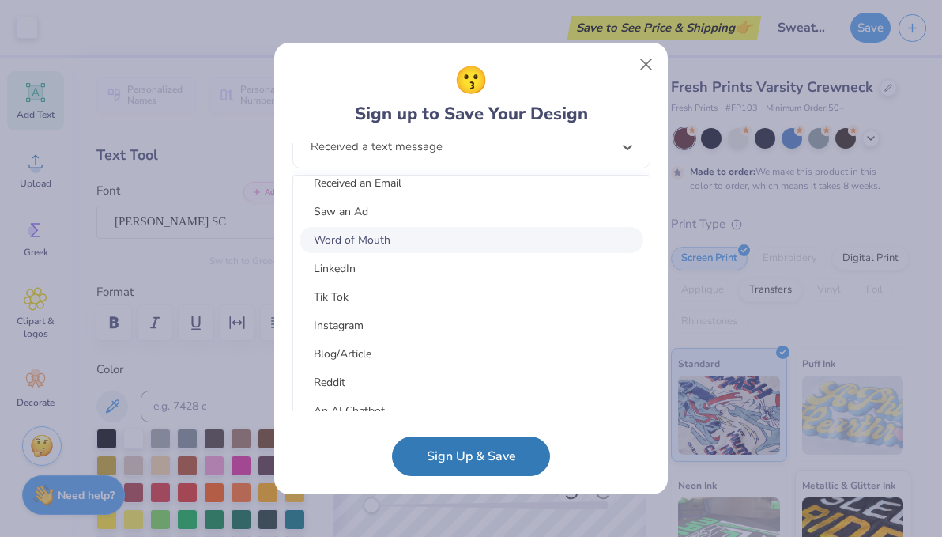
scroll to position [0, 0]
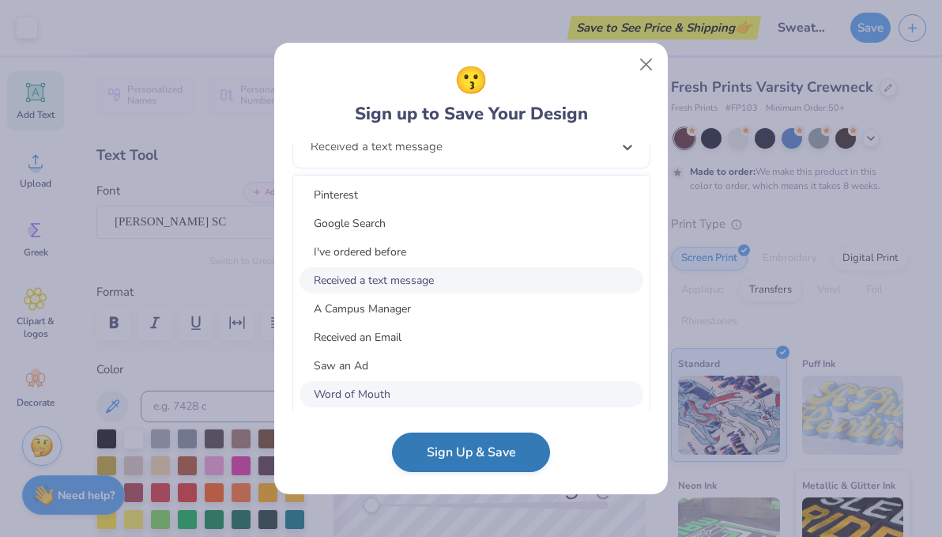
click at [437, 461] on button "Sign Up & Save" at bounding box center [471, 453] width 158 height 40
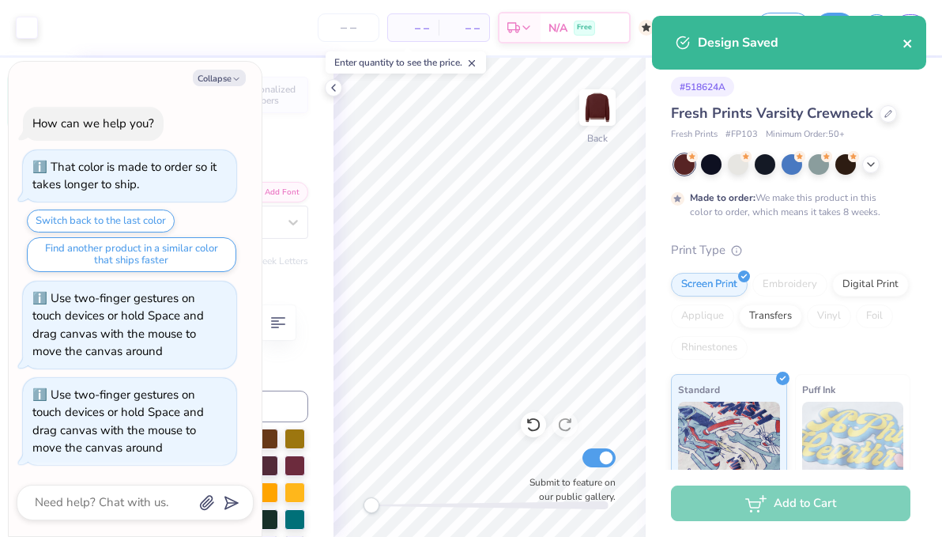
click at [583, 37] on icon "close" at bounding box center [908, 43] width 11 height 13
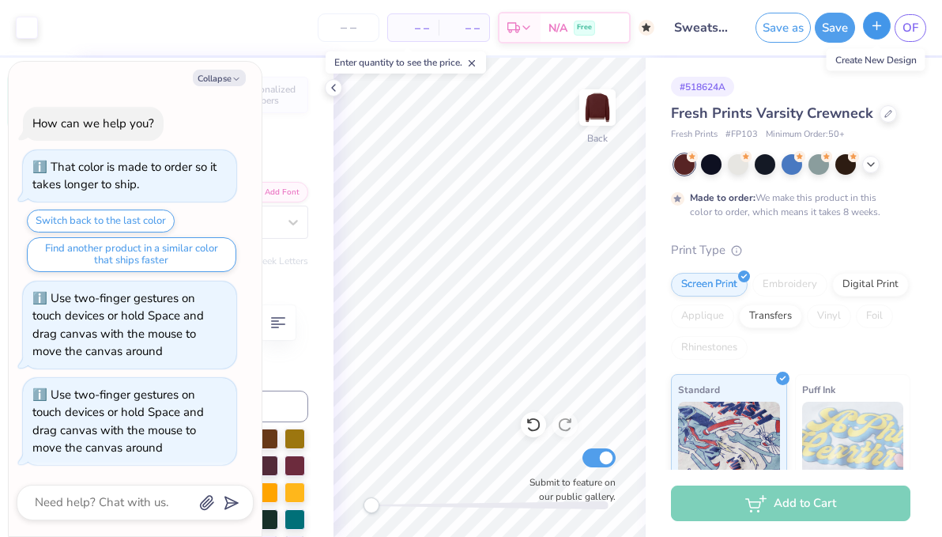
click at [583, 28] on icon "button" at bounding box center [877, 25] width 13 height 13
type textarea "x"
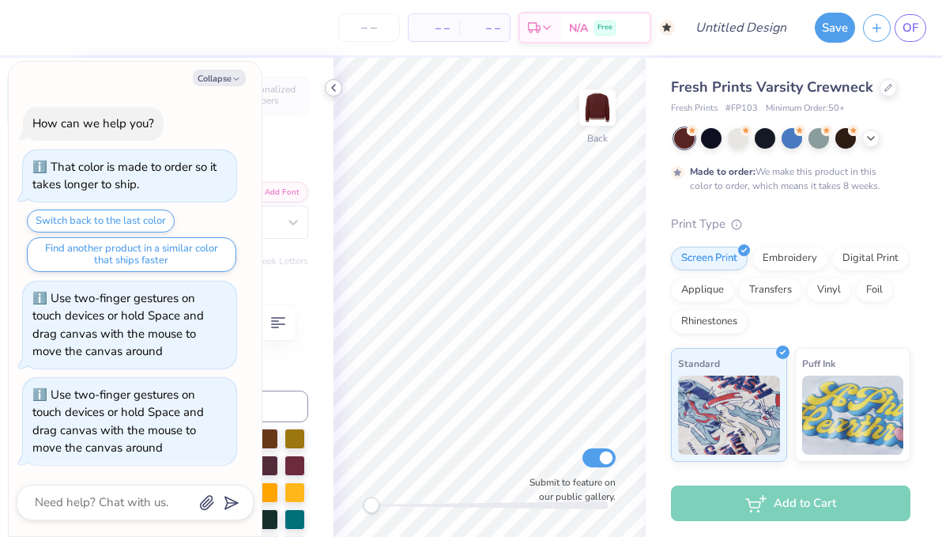
click at [337, 81] on icon at bounding box center [333, 87] width 13 height 13
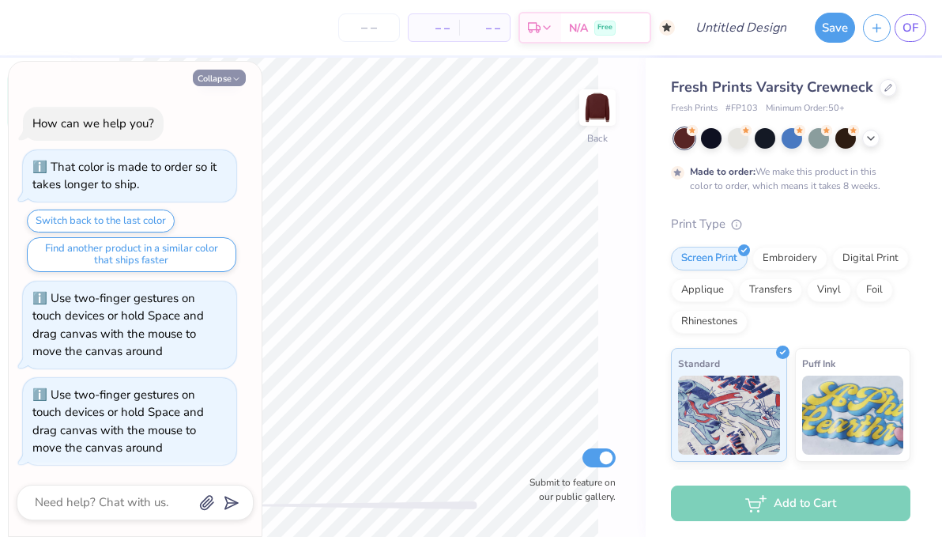
click at [229, 74] on button "Collapse" at bounding box center [219, 78] width 53 height 17
type textarea "x"
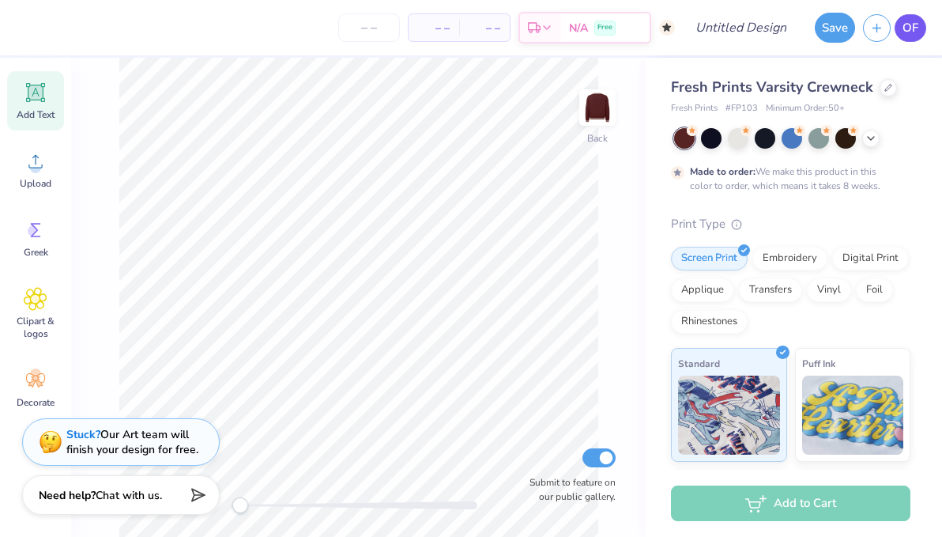
click at [583, 40] on link "OF" at bounding box center [911, 28] width 32 height 28
